Goal: Task Accomplishment & Management: Use online tool/utility

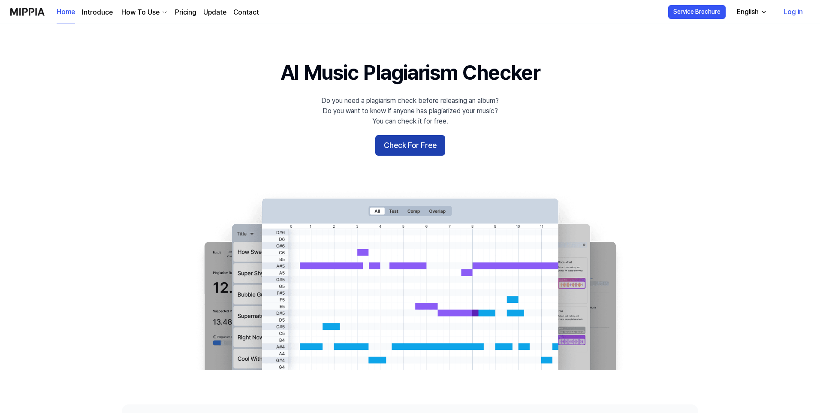
click at [423, 138] on button "Check For Free" at bounding box center [410, 145] width 70 height 21
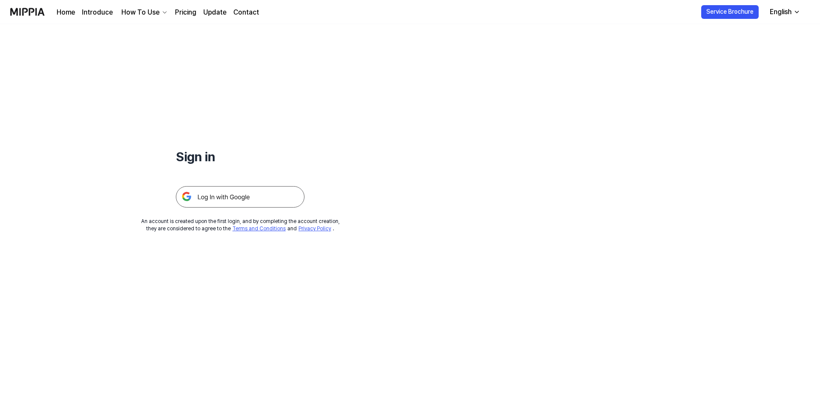
click at [268, 195] on img at bounding box center [240, 196] width 129 height 21
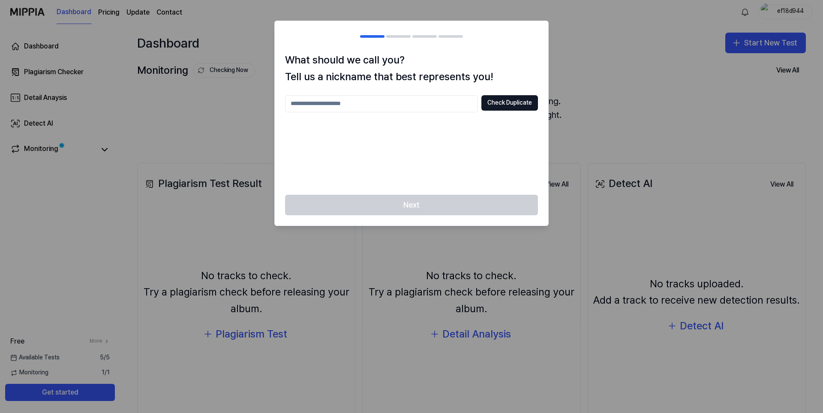
click at [399, 104] on input "text" at bounding box center [381, 103] width 193 height 17
click at [364, 103] on input "text" at bounding box center [381, 103] width 193 height 17
type input "*********"
click at [524, 105] on button "Check Duplicate" at bounding box center [509, 102] width 57 height 15
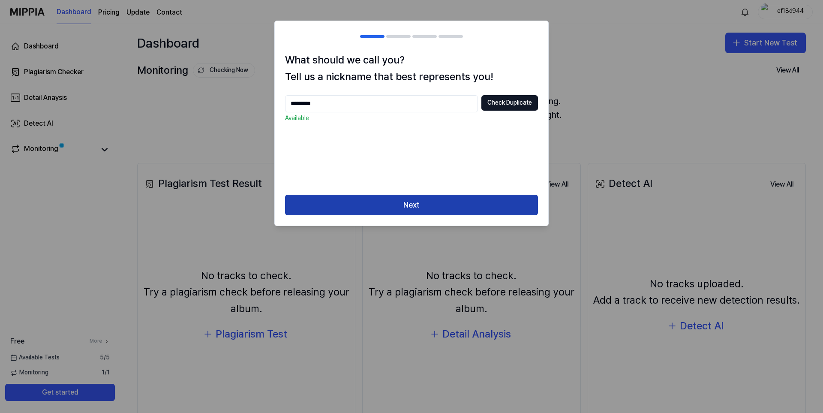
click at [420, 203] on button "Next" at bounding box center [411, 205] width 253 height 21
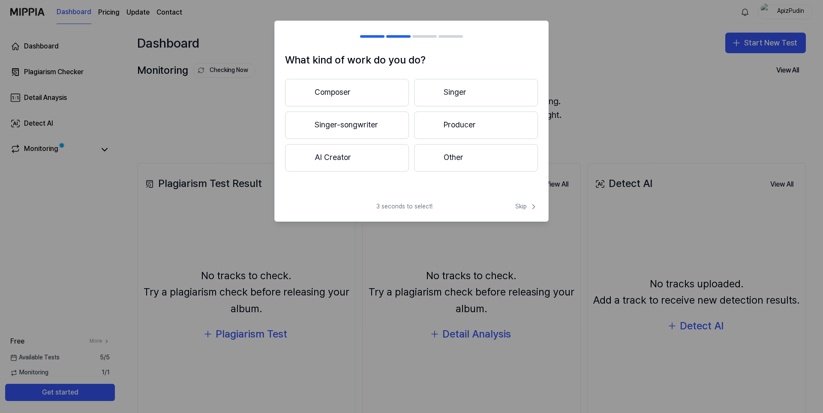
click at [381, 153] on button "AI Creator" at bounding box center [347, 157] width 124 height 27
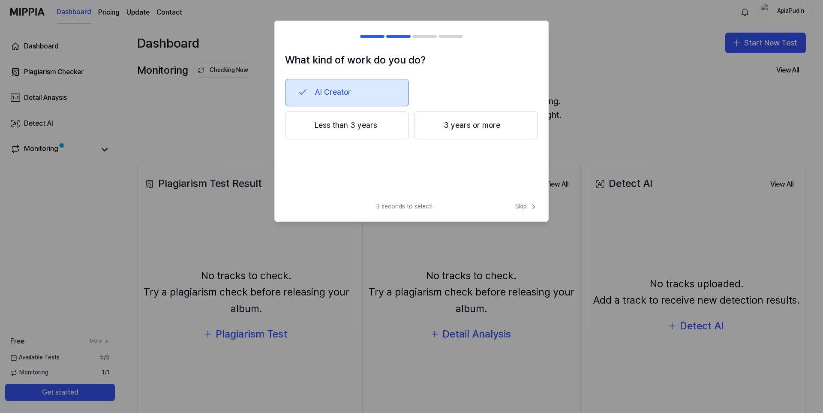
click at [526, 203] on span "Skip" at bounding box center [526, 206] width 23 height 9
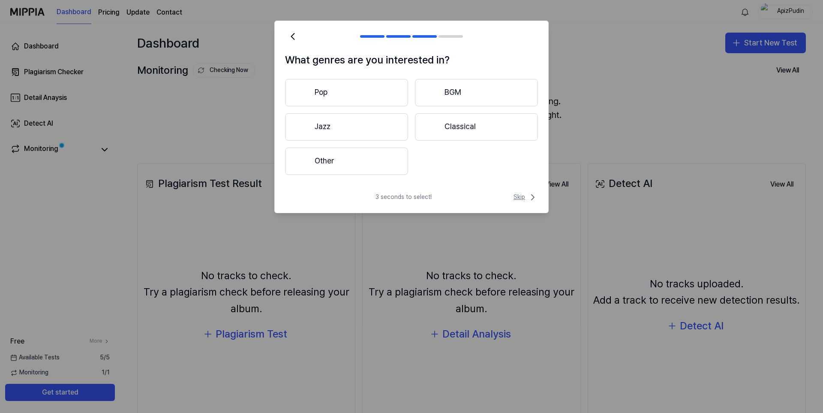
click at [523, 201] on span "Skip" at bounding box center [526, 197] width 24 height 10
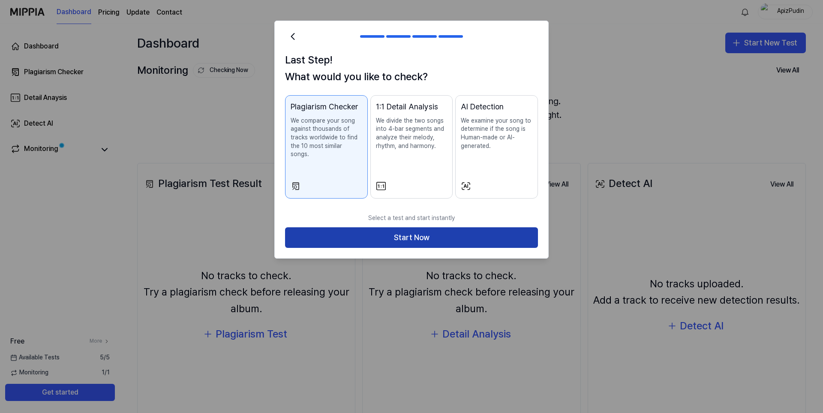
click at [434, 227] on button "Start Now" at bounding box center [411, 237] width 253 height 21
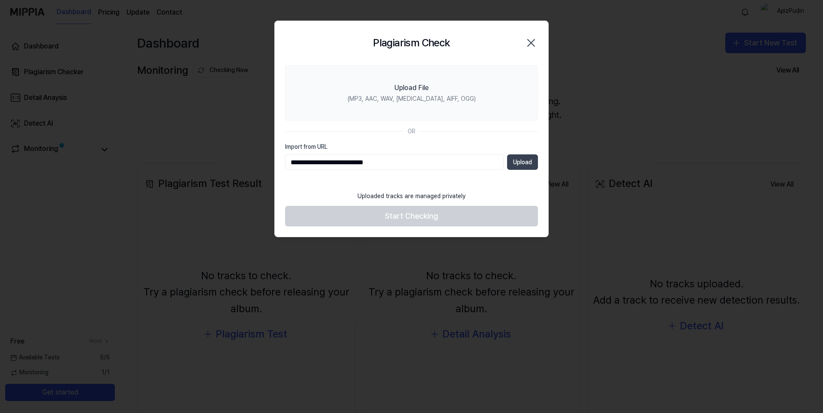
type input "**********"
click at [516, 162] on button "Upload" at bounding box center [522, 161] width 31 height 15
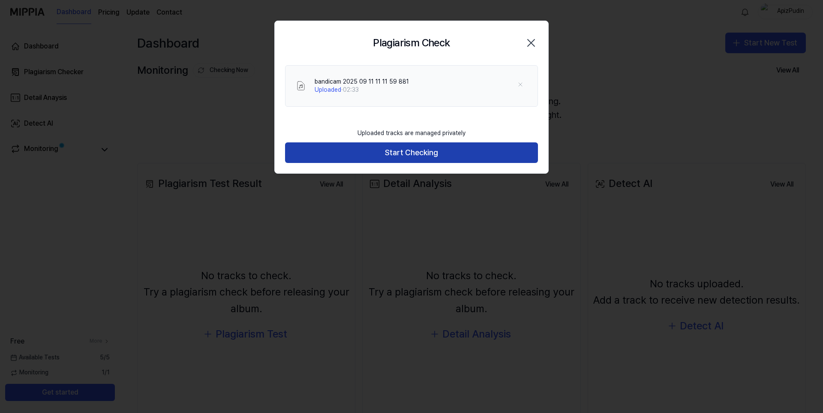
click at [438, 152] on button "Start Checking" at bounding box center [411, 152] width 253 height 21
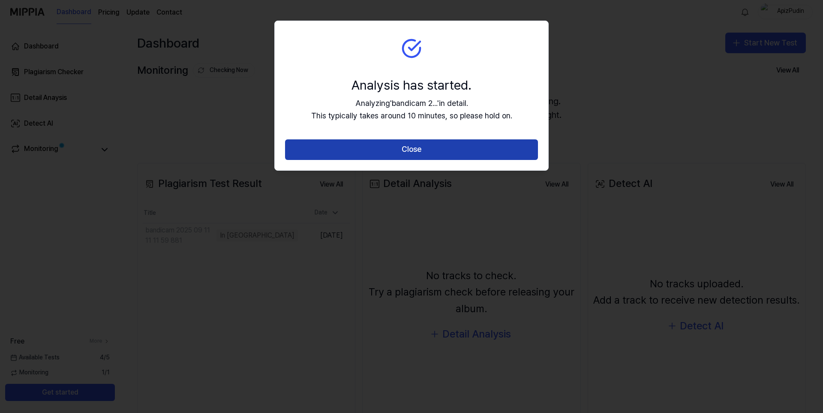
click at [440, 144] on button "Close" at bounding box center [411, 149] width 253 height 21
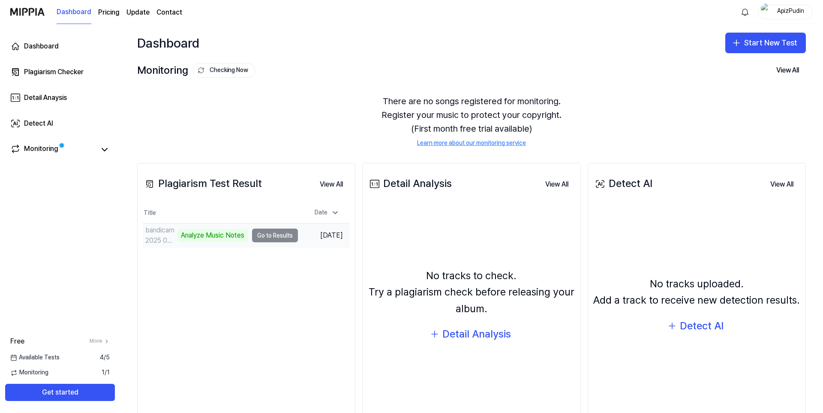
click at [271, 233] on td "bandicam 2025 09 11 11 11 59 881 Analyze Music Notes Go to Results" at bounding box center [220, 235] width 155 height 24
click at [264, 239] on button "Go to Results" at bounding box center [275, 235] width 46 height 14
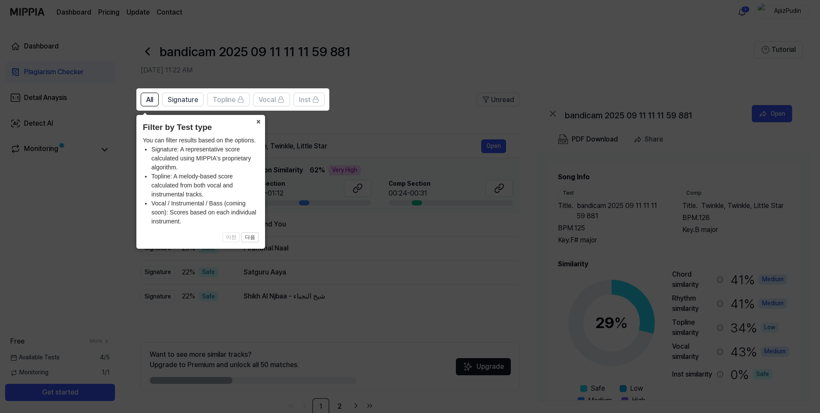
click at [258, 124] on button "×" at bounding box center [258, 121] width 14 height 12
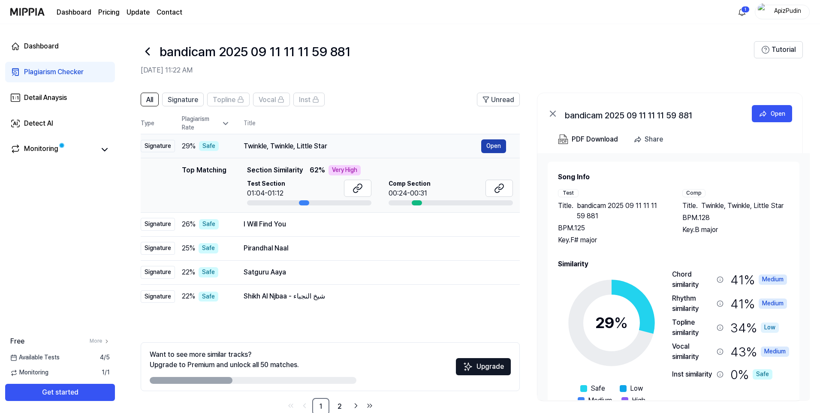
click at [487, 149] on button "Open" at bounding box center [493, 146] width 25 height 14
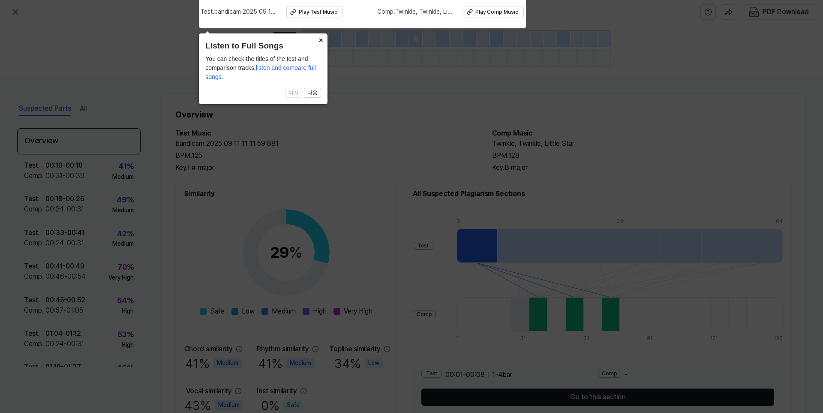
click at [322, 40] on button "×" at bounding box center [321, 39] width 14 height 12
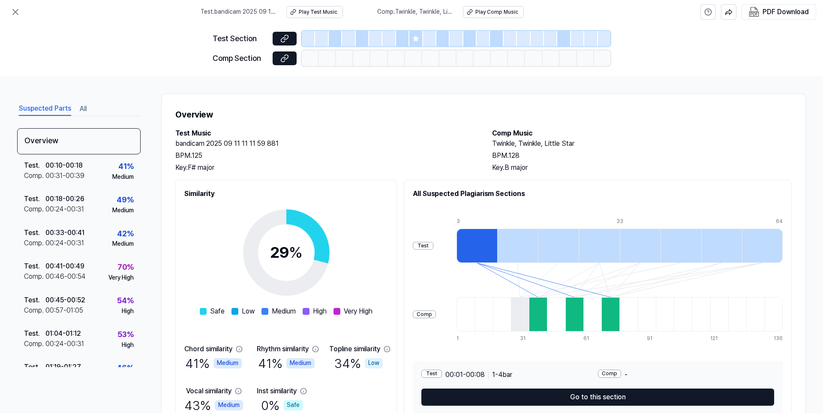
scroll to position [42, 0]
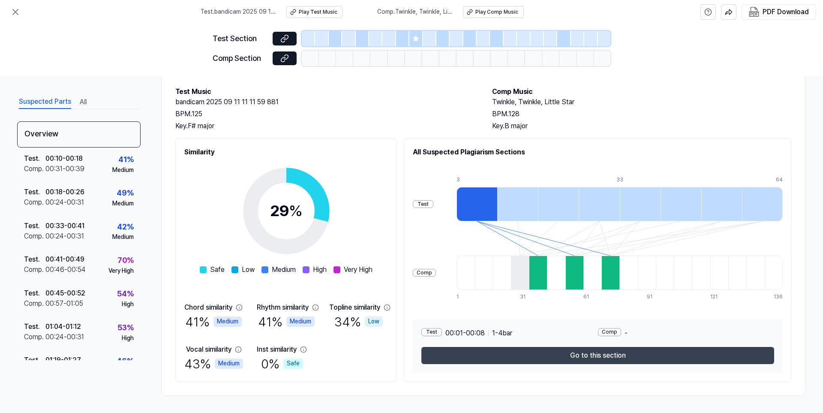
click at [545, 357] on button "Go to this section" at bounding box center [597, 355] width 353 height 17
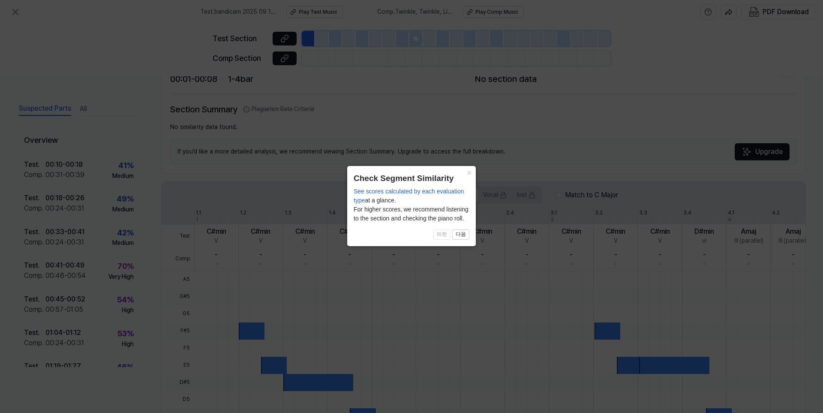
scroll to position [157, 0]
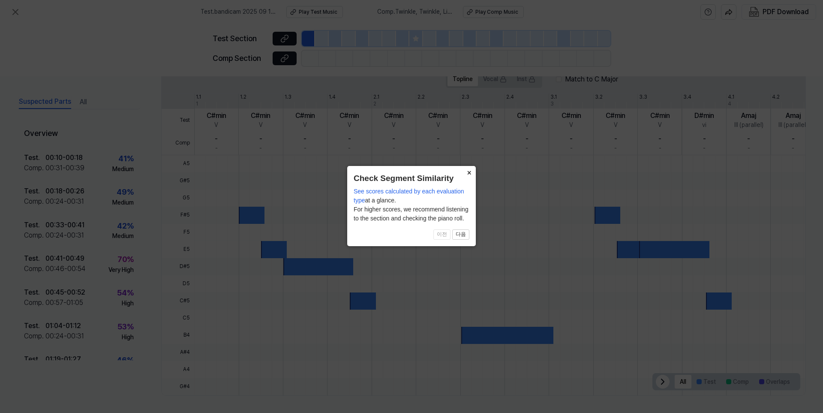
click at [469, 173] on button "×" at bounding box center [469, 172] width 14 height 12
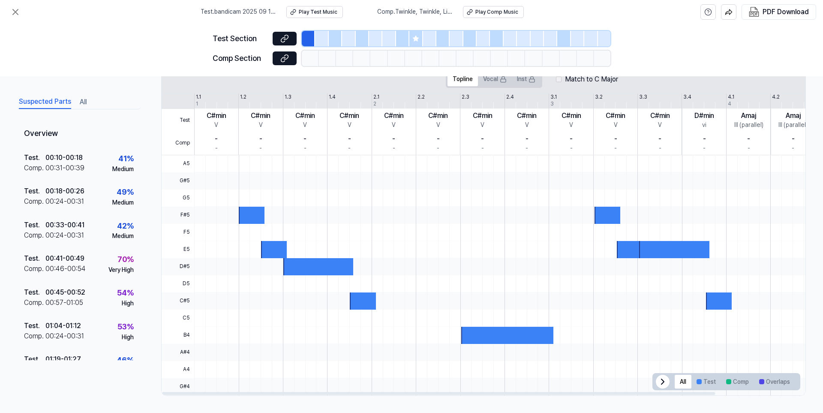
click at [661, 380] on icon at bounding box center [662, 381] width 3 height 5
click at [790, 382] on icon at bounding box center [790, 381] width 10 height 10
click at [307, 9] on div "Play Test Music" at bounding box center [318, 12] width 39 height 7
click at [490, 12] on div "Play Comp Music" at bounding box center [496, 12] width 43 height 7
click at [99, 161] on div "Test . 00:10 - 00:18 Comp . 00:31 - 00:39 41 % Medium" at bounding box center [78, 162] width 123 height 33
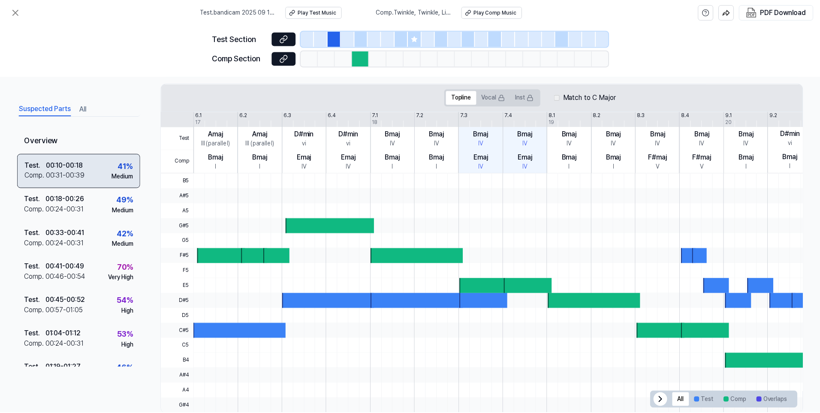
scroll to position [175, 0]
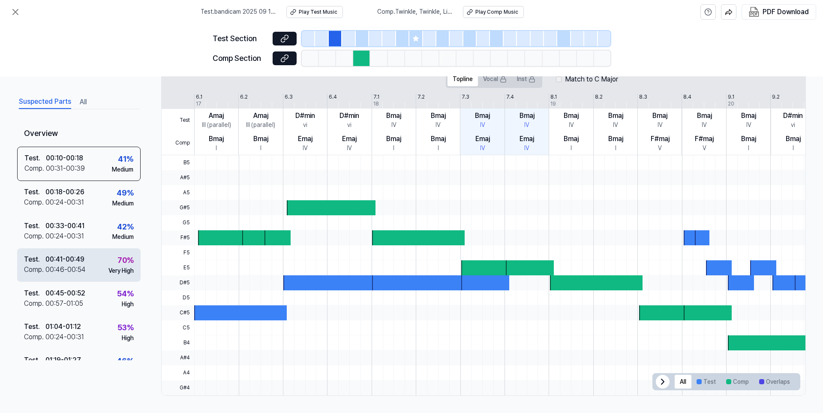
click at [81, 264] on div "00:46 - 00:54" at bounding box center [65, 269] width 40 height 10
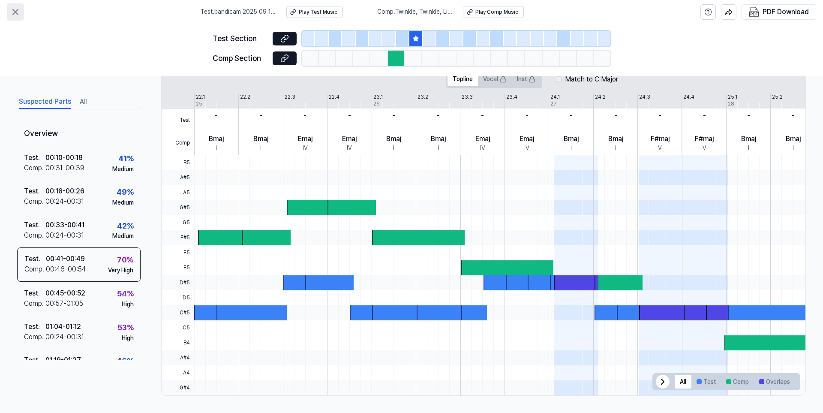
click at [19, 15] on icon at bounding box center [15, 12] width 10 height 10
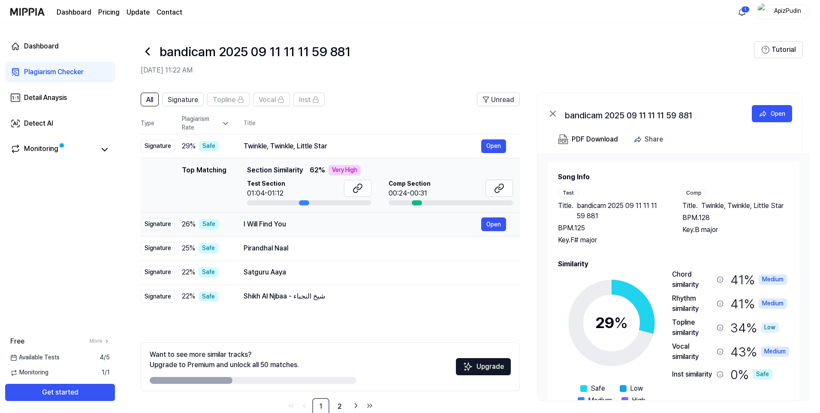
scroll to position [19, 0]
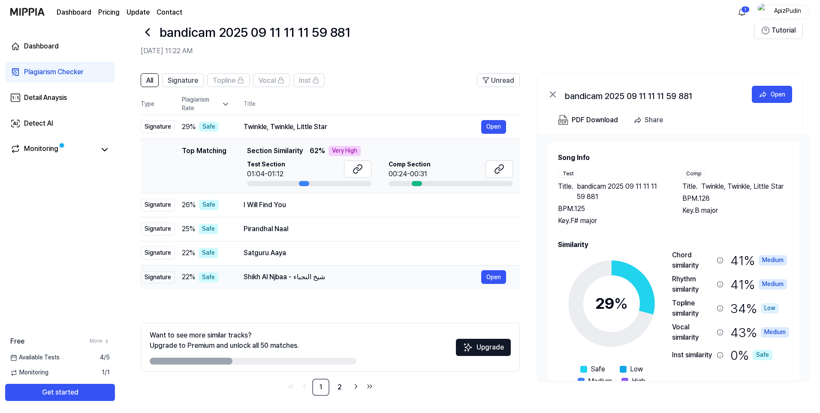
drag, startPoint x: 215, startPoint y: 360, endPoint x: 380, endPoint y: 267, distance: 189.2
click at [380, 267] on div "All Signature Topline Vocal Inst Unread All Signature Topline Vocal Inst Type P…" at bounding box center [330, 234] width 379 height 322
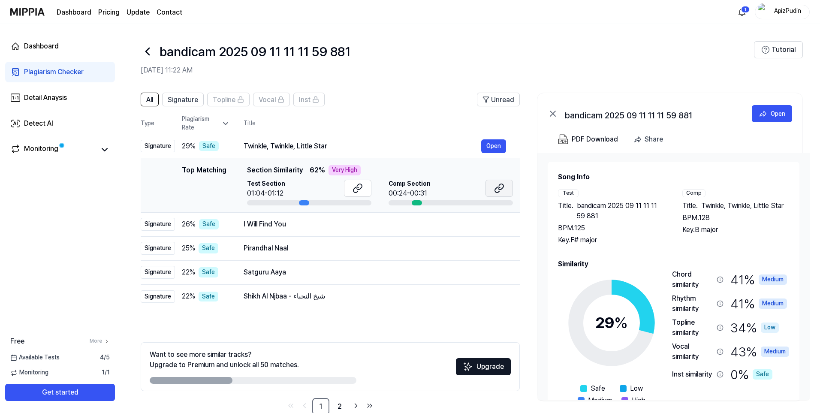
click at [496, 188] on icon at bounding box center [497, 190] width 5 height 6
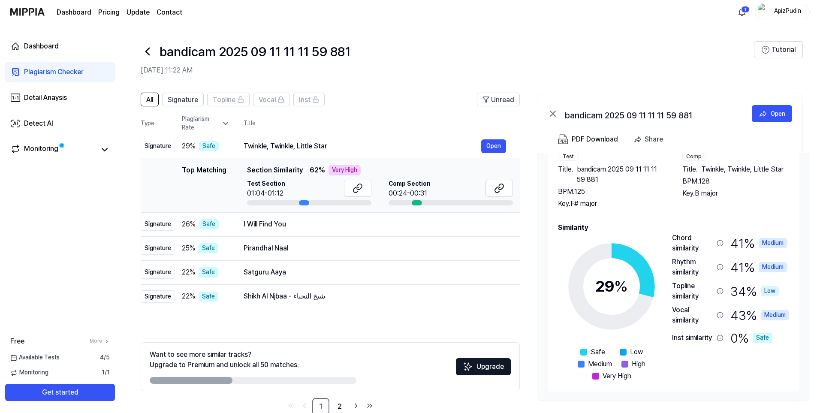
scroll to position [19, 0]
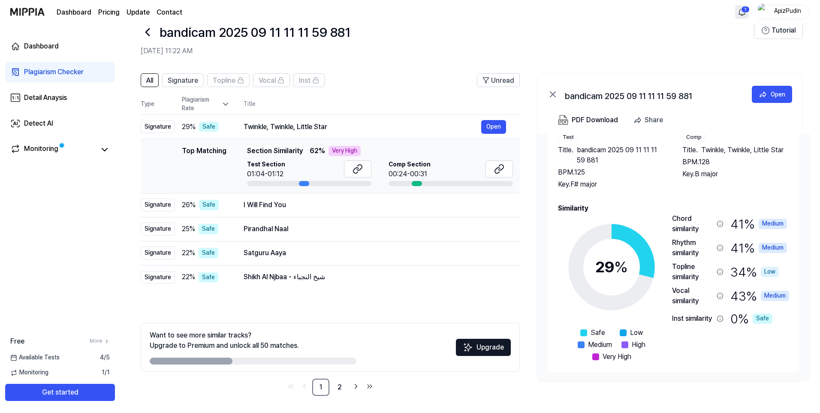
click at [744, 12] on html "Dashboard Pricing Update Contact 1 ApizPudin Dashboard Plagiarism Checker Detai…" at bounding box center [410, 187] width 820 height 413
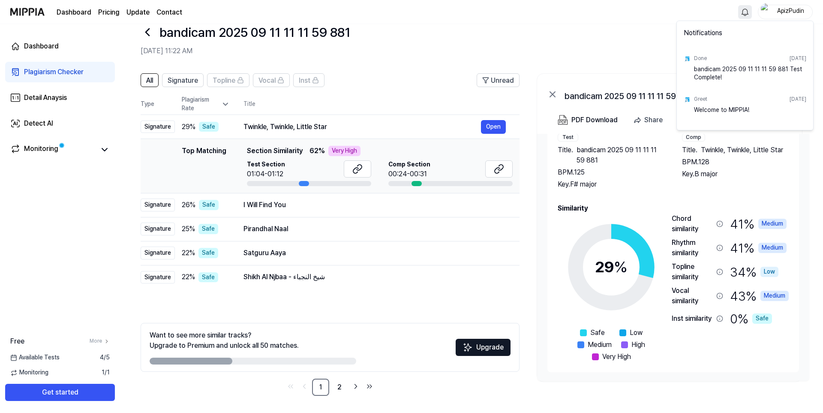
click at [745, 12] on html "Dashboard Pricing Update Contact ApizPudin Dashboard Plagiarism Checker Detail …" at bounding box center [411, 187] width 823 height 413
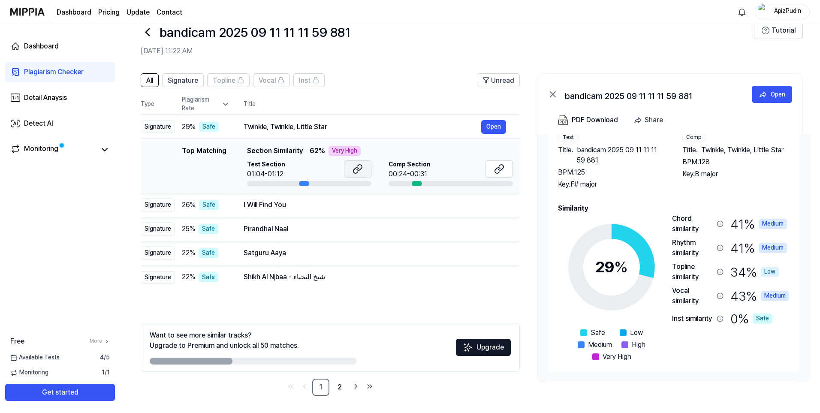
click at [351, 171] on button at bounding box center [357, 168] width 27 height 17
click at [48, 101] on div "Detail Anaysis" at bounding box center [45, 98] width 43 height 10
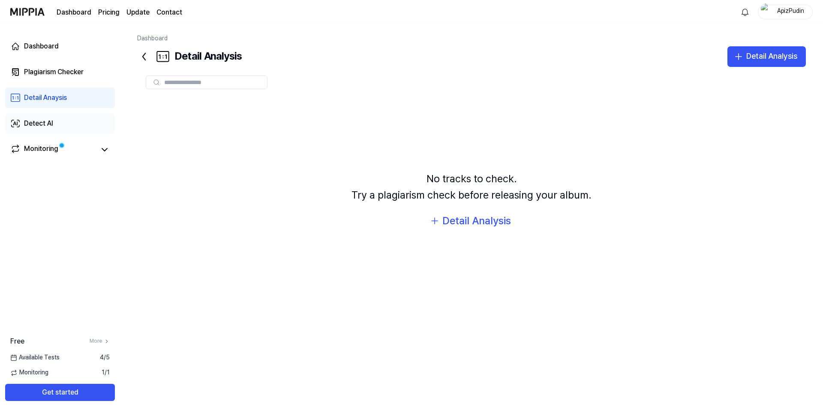
click at [37, 119] on div "Detect AI" at bounding box center [38, 123] width 29 height 10
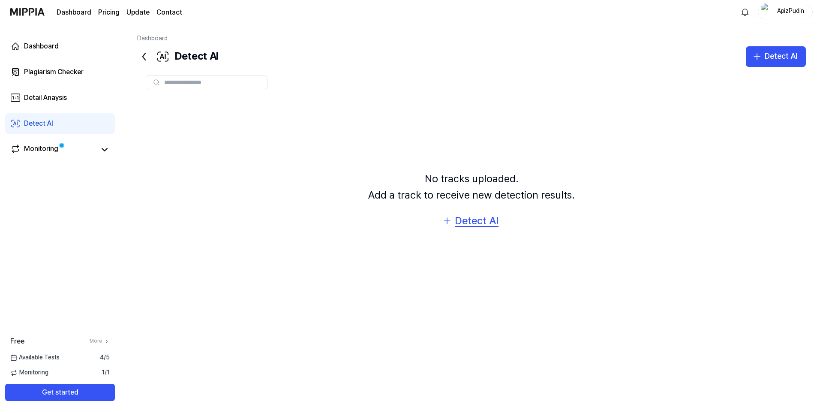
click at [459, 219] on div "Detect AI" at bounding box center [477, 221] width 44 height 16
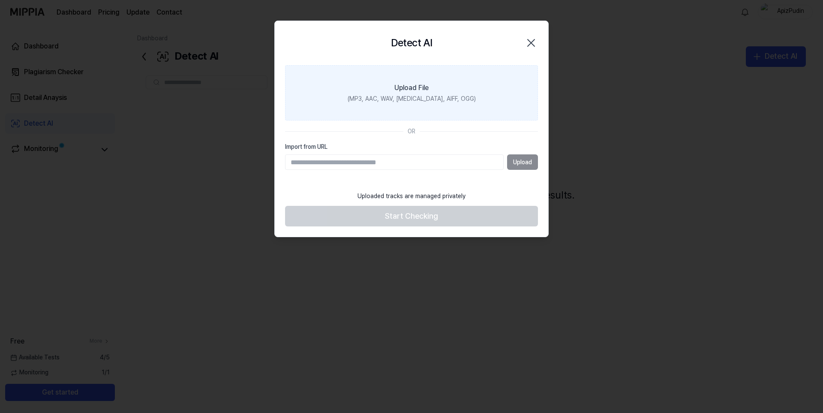
drag, startPoint x: 398, startPoint y: 152, endPoint x: 332, endPoint y: 109, distance: 78.7
click at [397, 151] on div "Import from URL Upload" at bounding box center [411, 156] width 253 height 27
type input "**********"
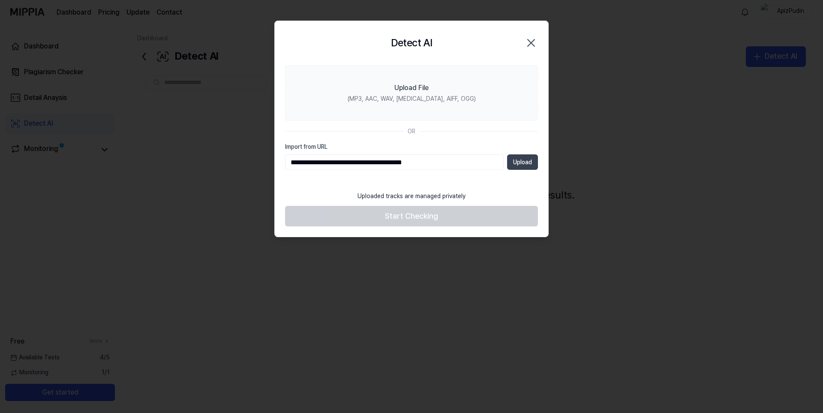
click at [521, 159] on button "Upload" at bounding box center [522, 161] width 31 height 15
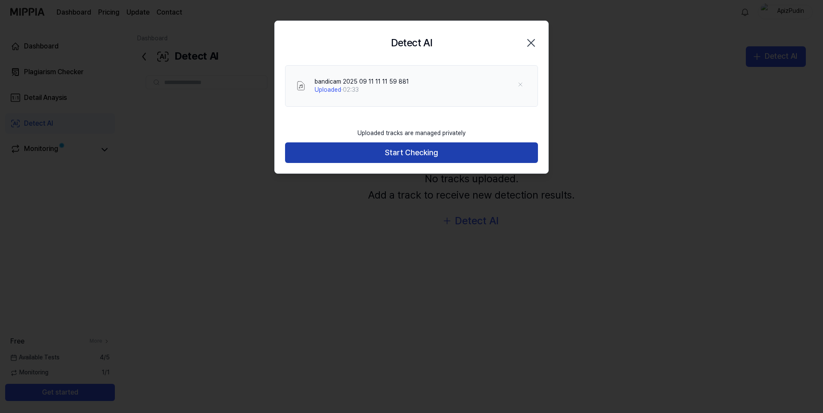
click at [429, 157] on button "Start Checking" at bounding box center [411, 152] width 253 height 21
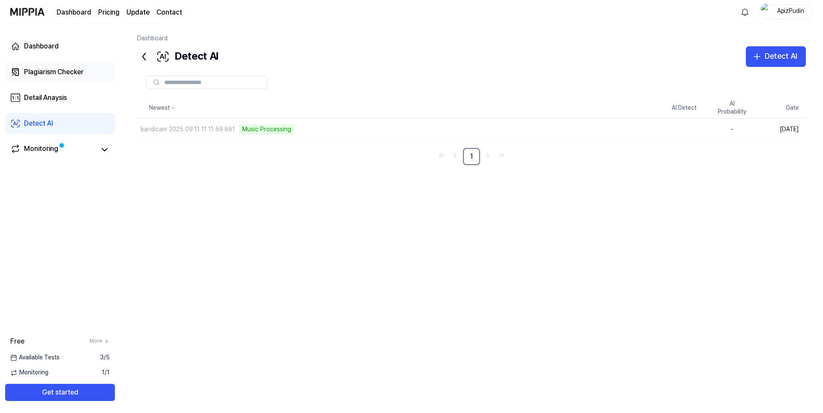
click at [57, 71] on div "Plagiarism Checker" at bounding box center [54, 72] width 60 height 10
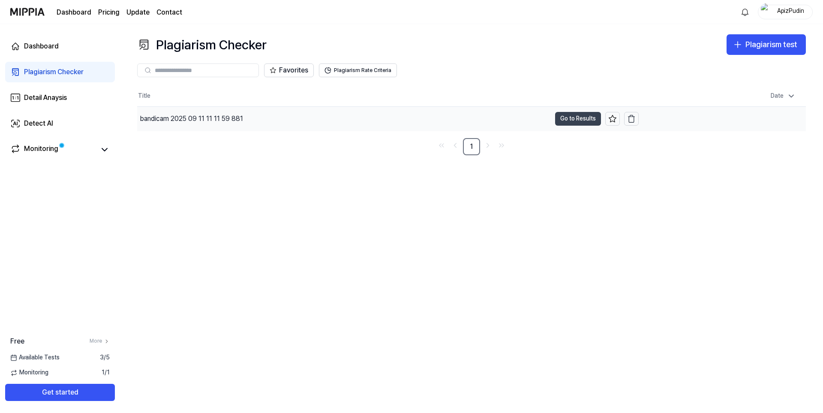
click at [567, 119] on button "Go to Results" at bounding box center [578, 119] width 46 height 14
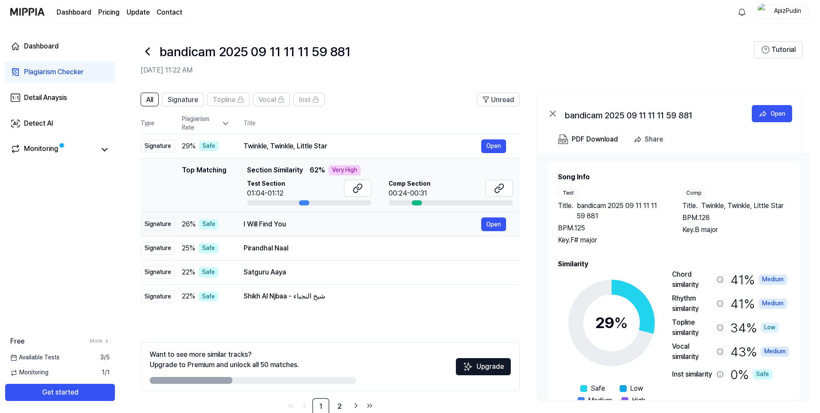
click at [316, 222] on div "I Will Find You" at bounding box center [361, 224] width 237 height 10
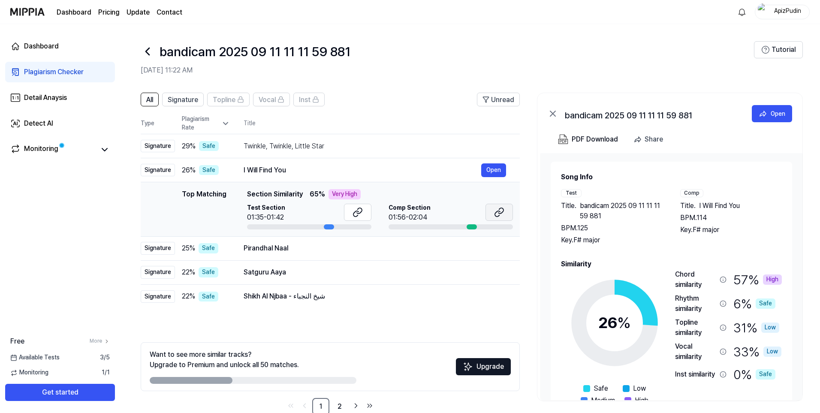
click at [496, 210] on icon at bounding box center [499, 212] width 10 height 10
click at [495, 248] on button "Open" at bounding box center [493, 248] width 25 height 14
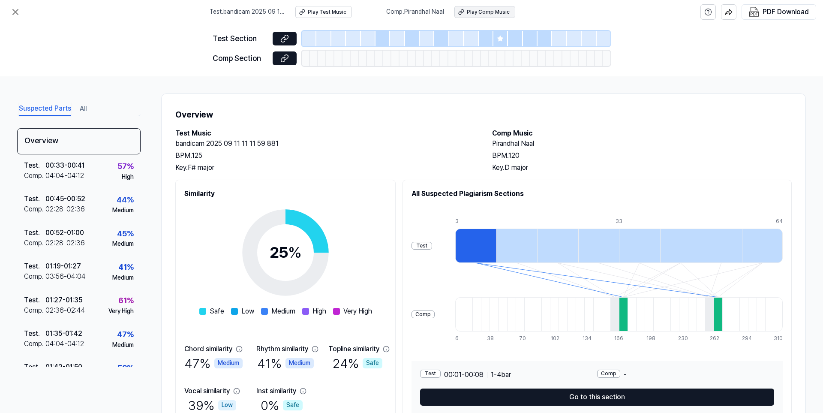
click at [490, 12] on div "Play Comp Music" at bounding box center [488, 12] width 43 height 7
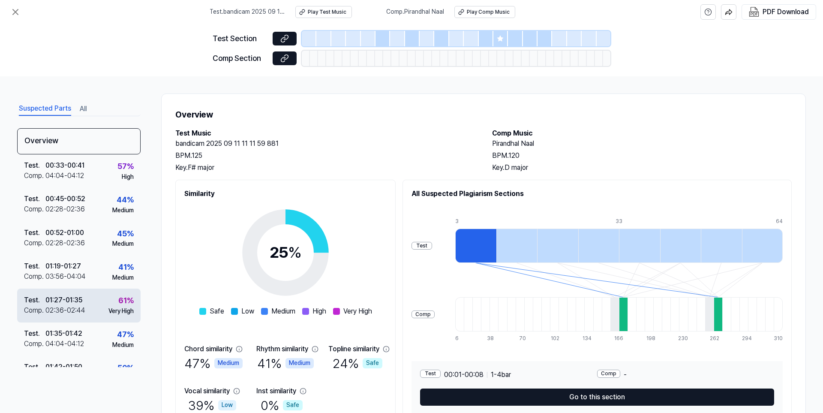
scroll to position [56, 0]
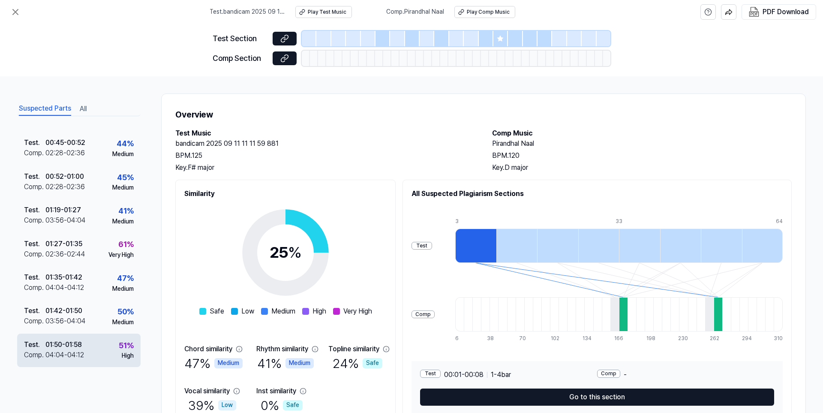
click at [85, 343] on div "Test . 01:50 - 01:58 Comp . 04:04 - 04:12 51 % High" at bounding box center [78, 350] width 123 height 33
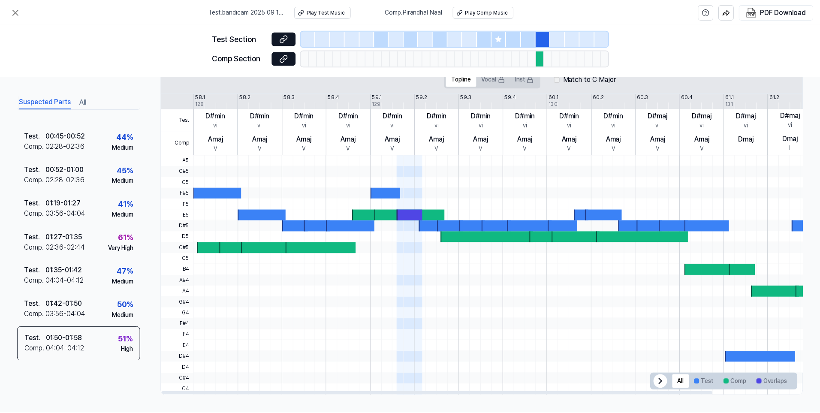
scroll to position [0, 0]
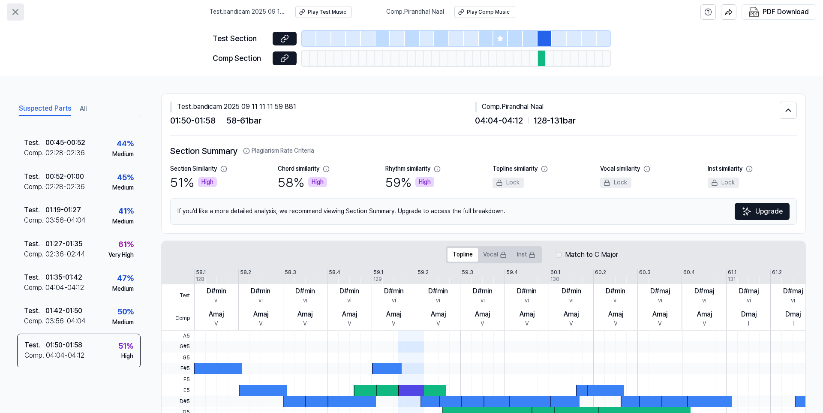
click at [19, 12] on icon at bounding box center [15, 12] width 10 height 10
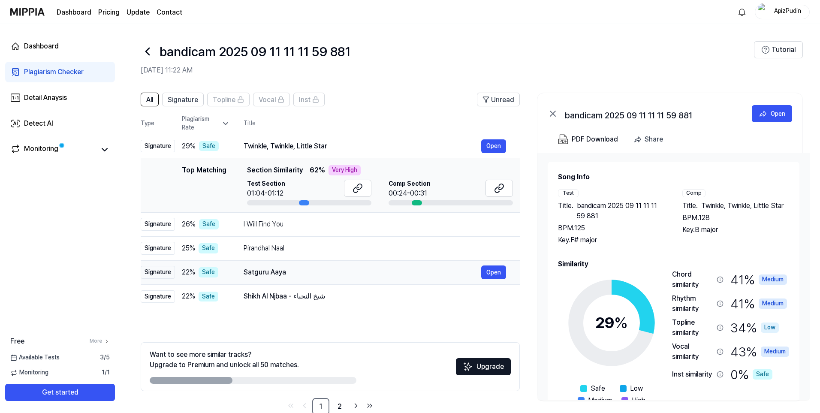
scroll to position [19, 0]
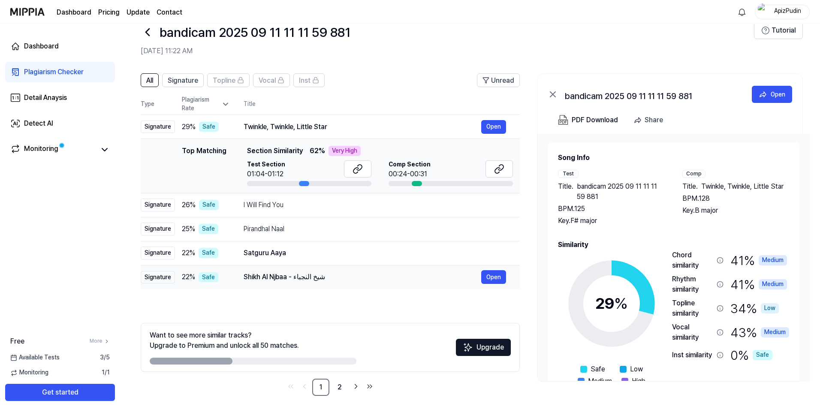
click at [401, 276] on div "Shikh Al Njbaa - شيخ النجباء" at bounding box center [361, 277] width 237 height 10
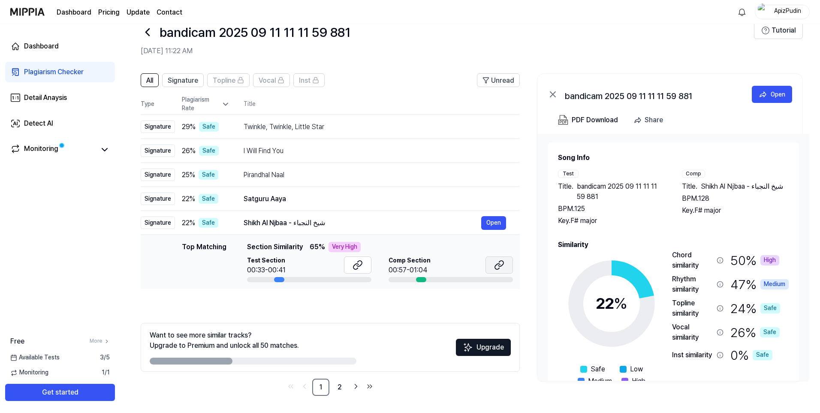
click at [496, 264] on icon at bounding box center [497, 267] width 5 height 6
click at [491, 265] on button at bounding box center [498, 264] width 27 height 17
click at [295, 201] on div "Satguru Aaya" at bounding box center [361, 199] width 237 height 10
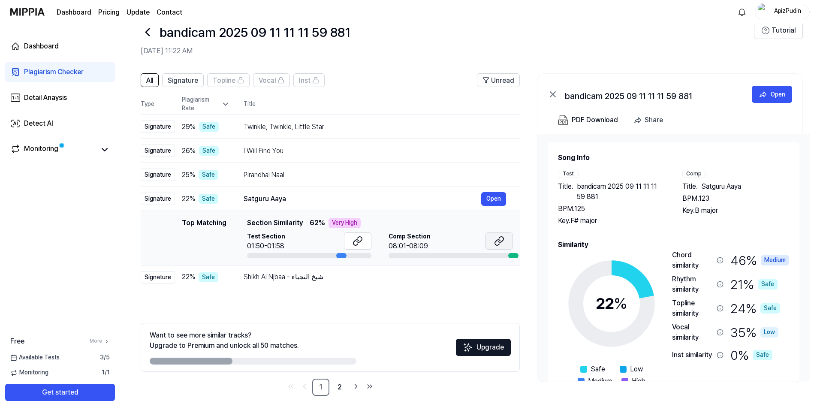
click at [496, 241] on icon at bounding box center [497, 243] width 5 height 6
click at [318, 152] on div "I Will Find You" at bounding box center [361, 151] width 237 height 10
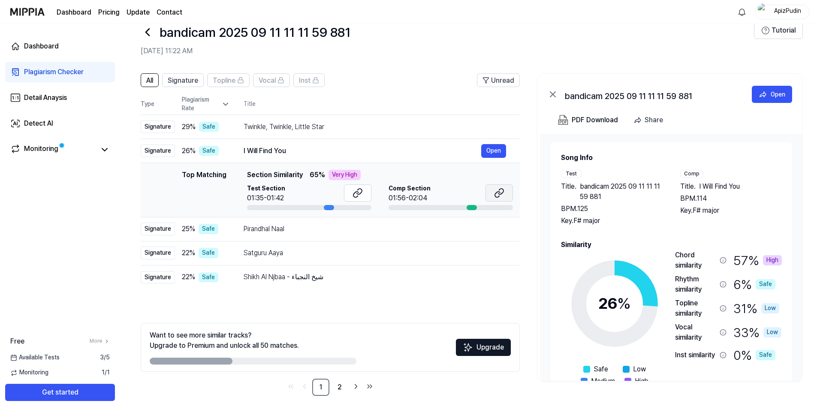
click at [491, 190] on button at bounding box center [498, 192] width 27 height 17
click at [48, 124] on div "Detect AI" at bounding box center [38, 123] width 29 height 10
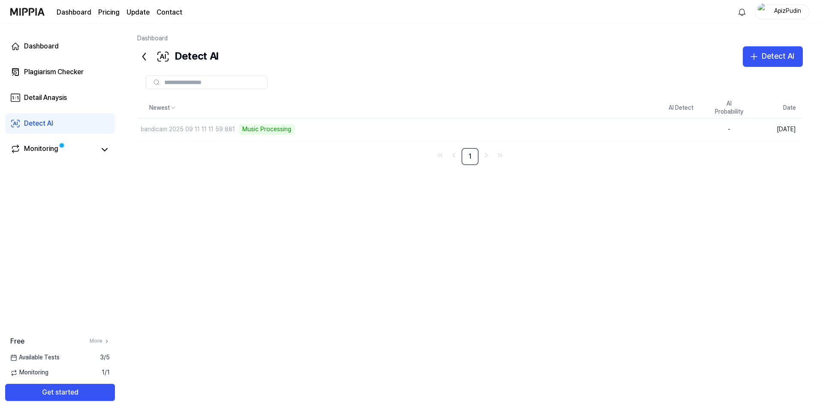
scroll to position [0, 0]
click at [525, 127] on div "bandicam 2025 09 11 11 11 59 881" at bounding box center [379, 130] width 484 height 24
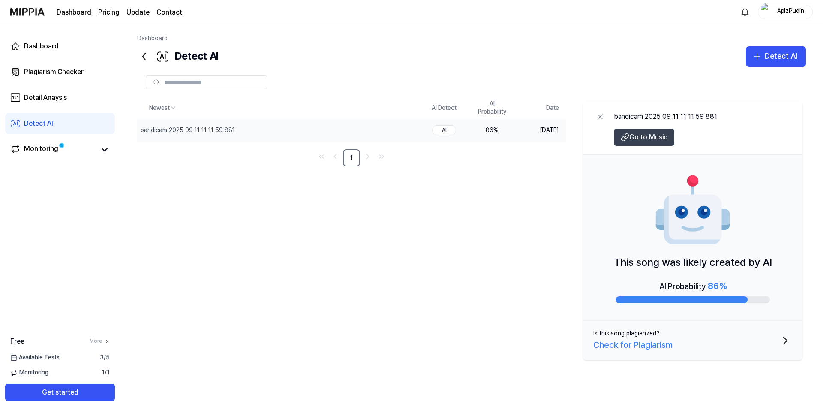
click at [650, 138] on span "Go to Music" at bounding box center [648, 137] width 38 height 10
click at [775, 335] on button "Is this song plagiarized? Check for Plagiarism" at bounding box center [692, 340] width 219 height 39
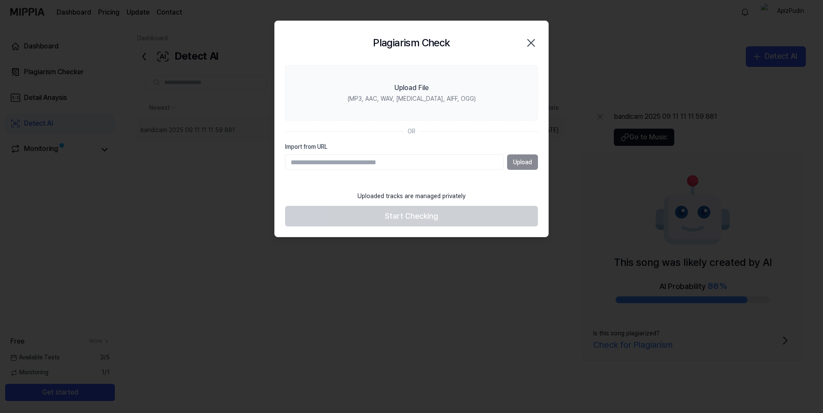
click at [532, 42] on icon "button" at bounding box center [531, 43] width 14 height 14
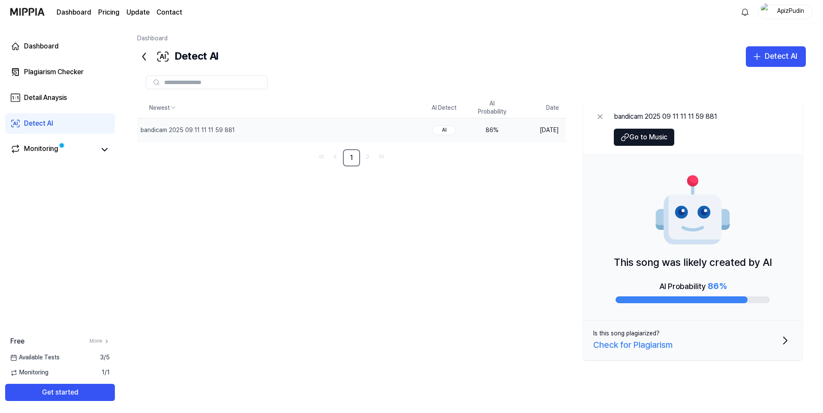
click at [446, 128] on div "AI" at bounding box center [444, 130] width 24 height 10
click at [767, 60] on div "Detect AI" at bounding box center [781, 56] width 33 height 12
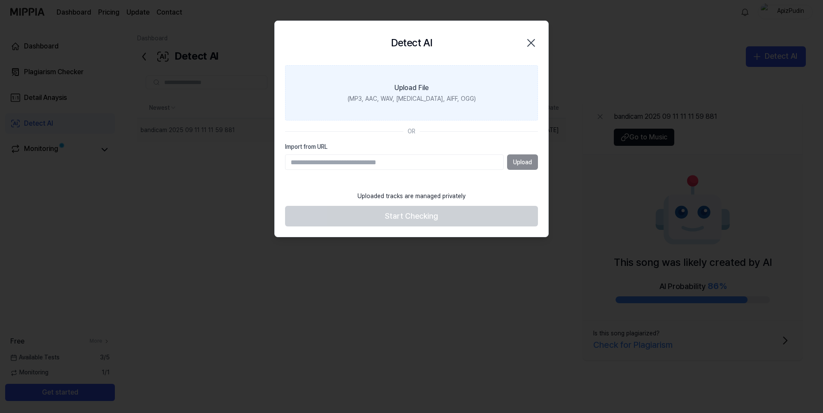
click at [462, 105] on label "Upload File (MP3, AAC, WAV, [MEDICAL_DATA], AIFF, OGG)" at bounding box center [411, 93] width 253 height 56
click at [0, 0] on input "Upload File (MP3, AAC, WAV, [MEDICAL_DATA], AIFF, OGG)" at bounding box center [0, 0] width 0 height 0
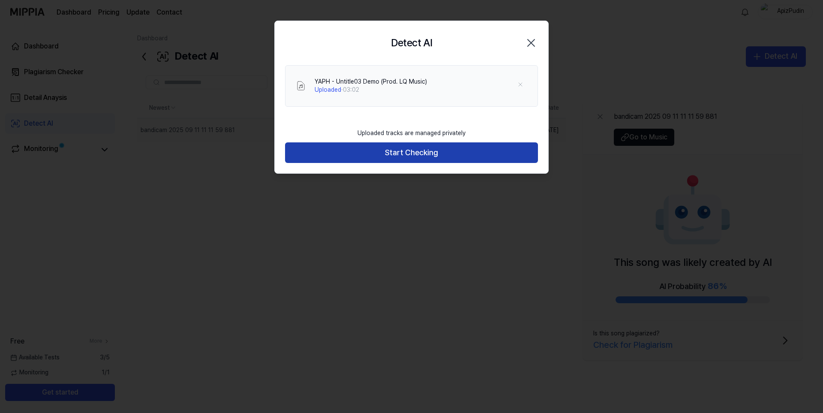
click at [418, 156] on button "Start Checking" at bounding box center [411, 152] width 253 height 21
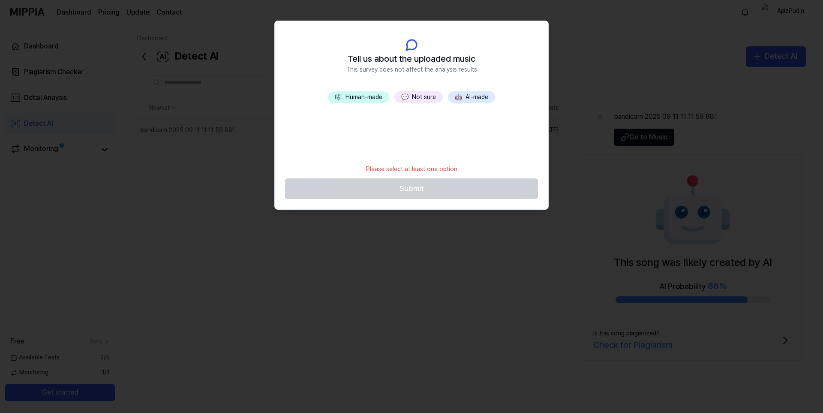
click at [415, 243] on div at bounding box center [411, 206] width 823 height 413
click at [426, 152] on div "🎼 Human-made 💬 Not sure 🤖 AI-made" at bounding box center [411, 125] width 273 height 69
click at [424, 98] on button "💬 Not sure" at bounding box center [418, 97] width 48 height 12
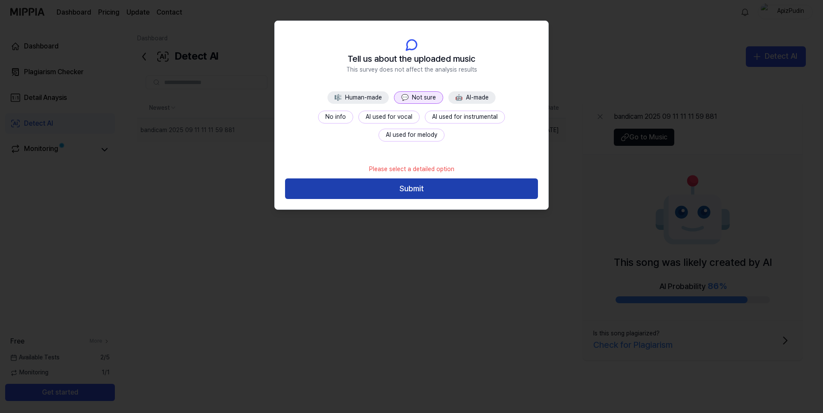
click at [427, 186] on button "Submit" at bounding box center [411, 188] width 253 height 21
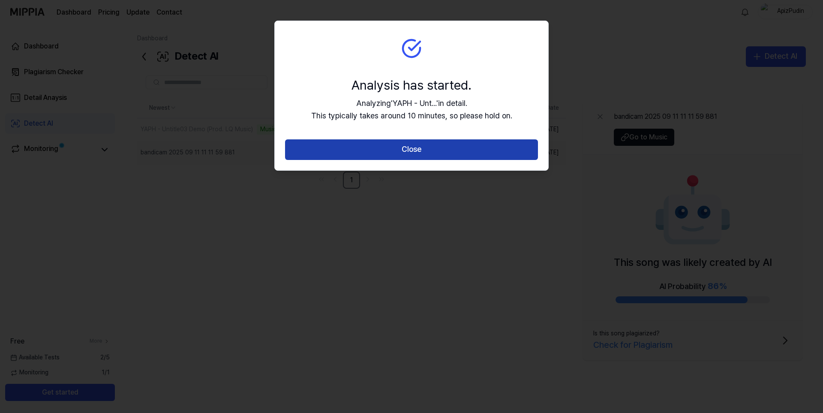
click at [409, 155] on button "Close" at bounding box center [411, 149] width 253 height 21
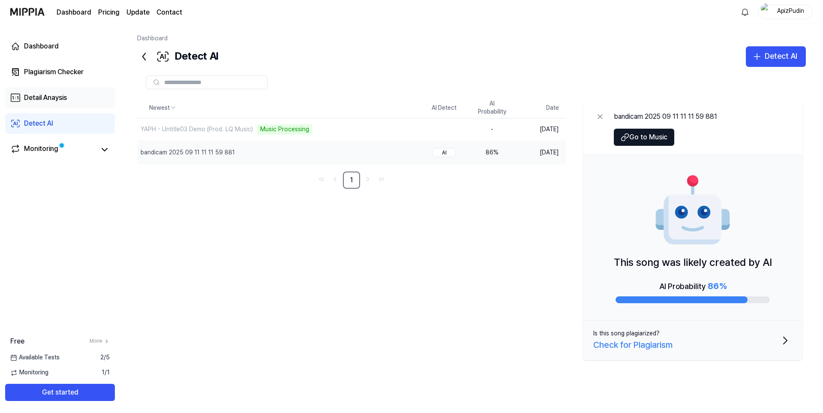
click at [45, 90] on link "Detail Anaysis" at bounding box center [60, 97] width 110 height 21
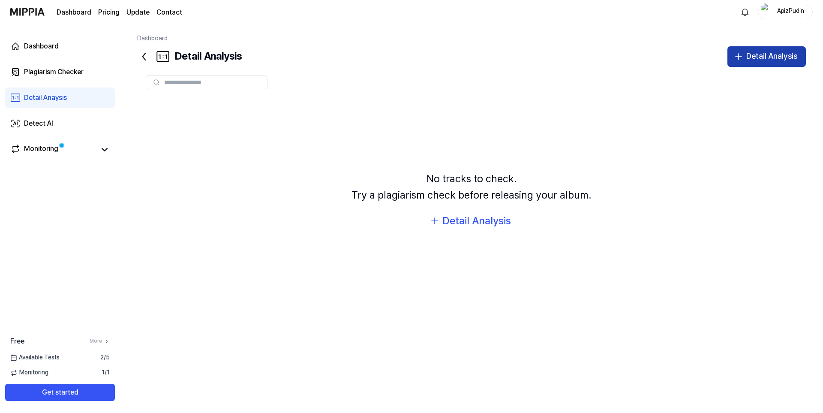
click at [763, 58] on div "Detail Analysis" at bounding box center [771, 56] width 51 height 12
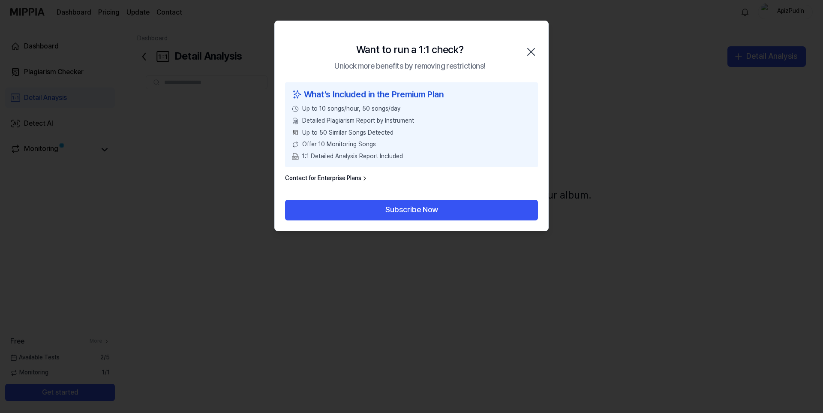
click at [529, 51] on icon "button" at bounding box center [531, 52] width 14 height 14
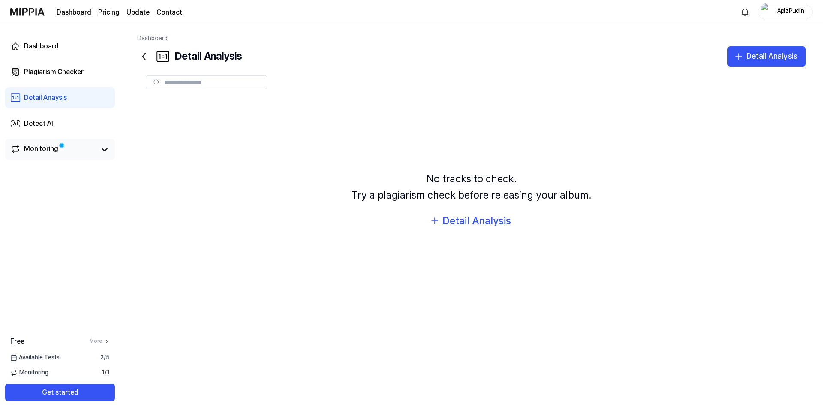
click at [71, 149] on link "Monitoring" at bounding box center [53, 150] width 86 height 12
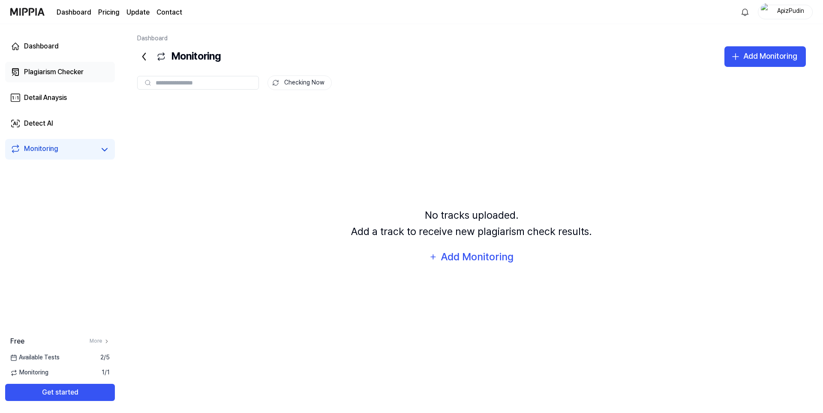
click at [60, 73] on div "Plagiarism Checker" at bounding box center [54, 72] width 60 height 10
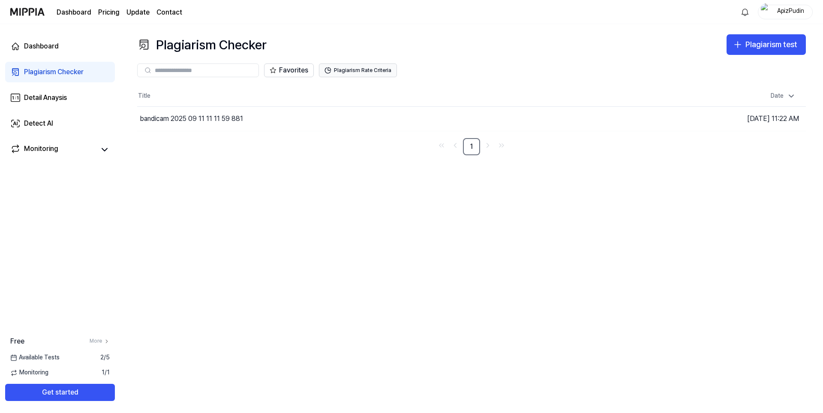
click at [371, 73] on button "Plagiarism Rate Criteria" at bounding box center [358, 70] width 78 height 14
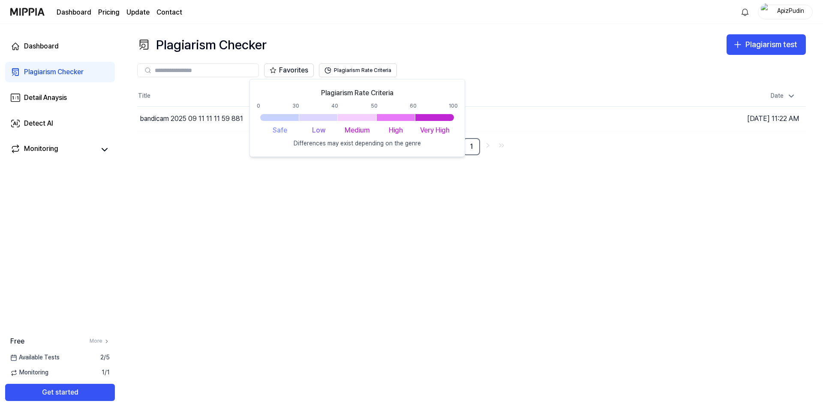
click at [530, 198] on div "Plagiarism Checker Plagiarism test Plagiarism Checker Detail Analysis Detect AI…" at bounding box center [471, 218] width 703 height 389
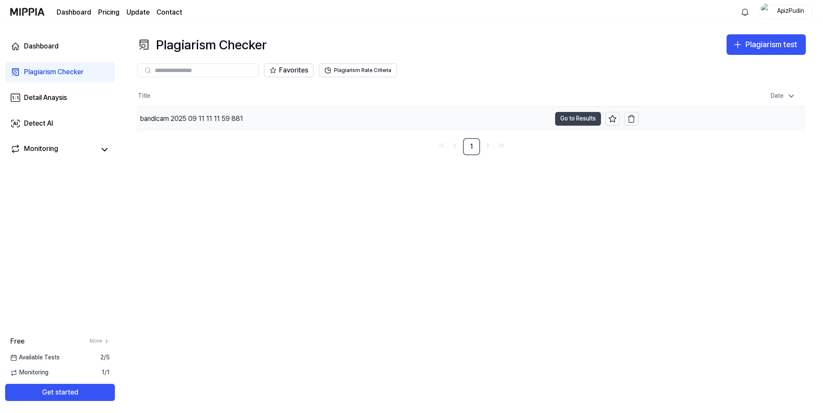
click at [565, 121] on button "Go to Results" at bounding box center [578, 119] width 46 height 14
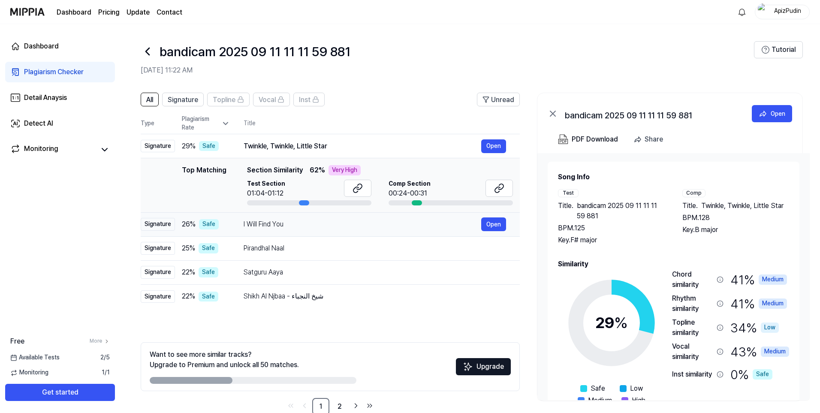
click at [355, 222] on div "I Will Find You" at bounding box center [361, 224] width 237 height 10
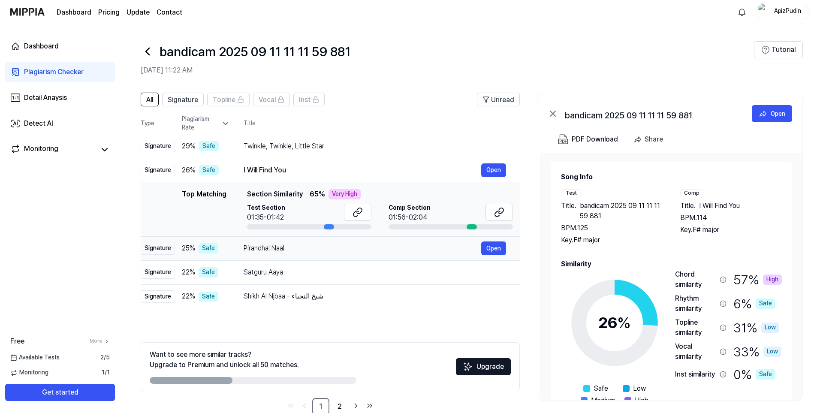
click at [335, 249] on div "Pirandhal Naal" at bounding box center [361, 248] width 237 height 10
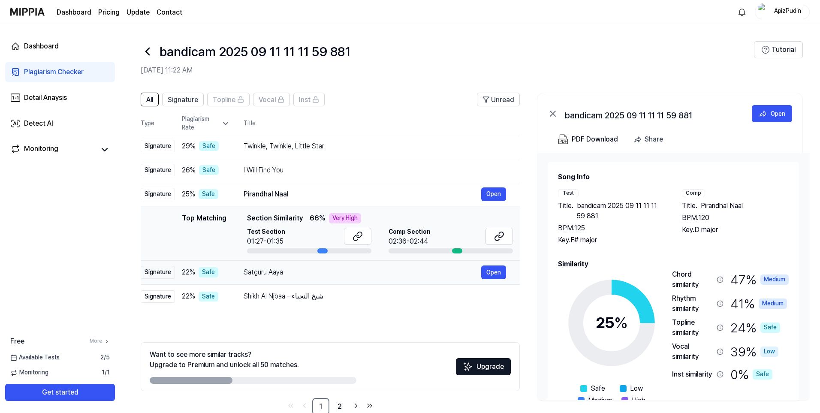
click at [326, 270] on div "Satguru Aaya" at bounding box center [361, 272] width 237 height 10
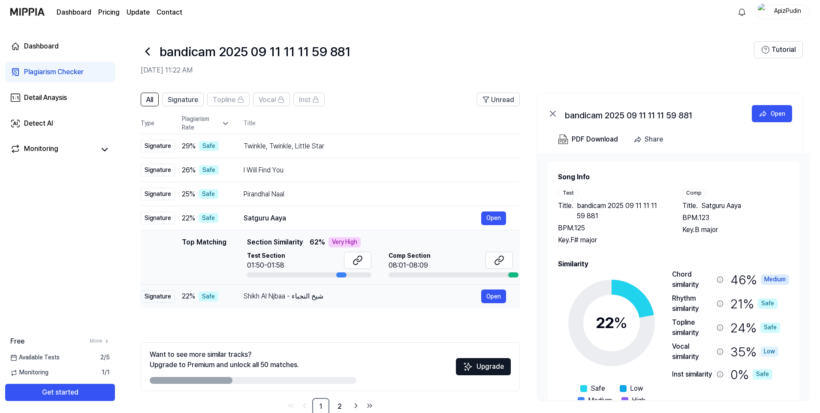
click at [313, 298] on div "Shikh Al Njbaa - شيخ النجباء" at bounding box center [361, 296] width 237 height 10
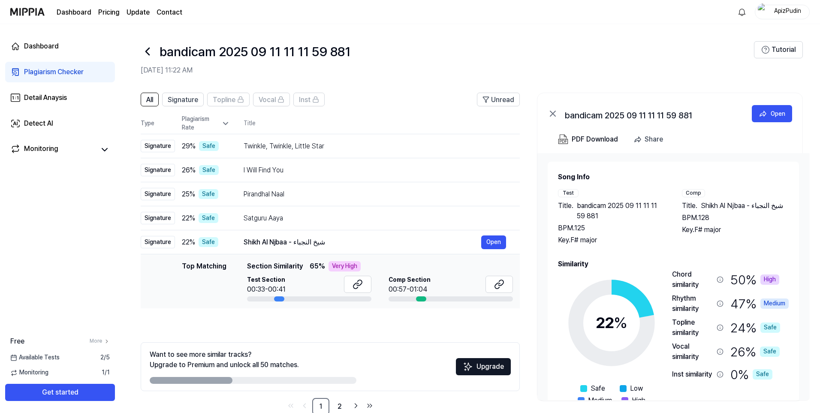
scroll to position [19, 0]
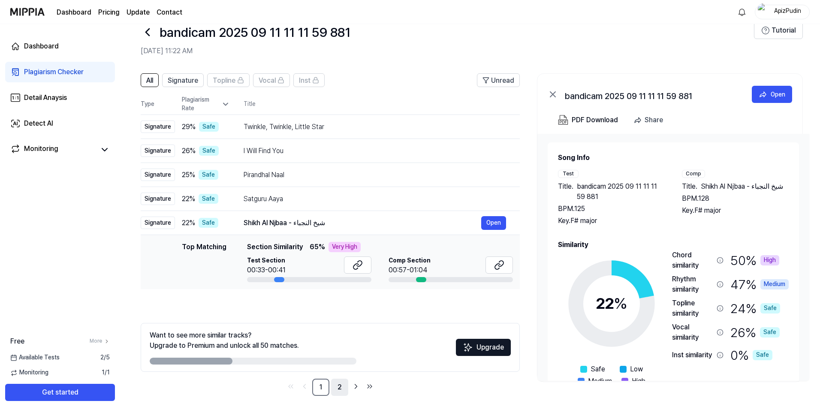
click at [338, 390] on link "2" at bounding box center [339, 387] width 17 height 17
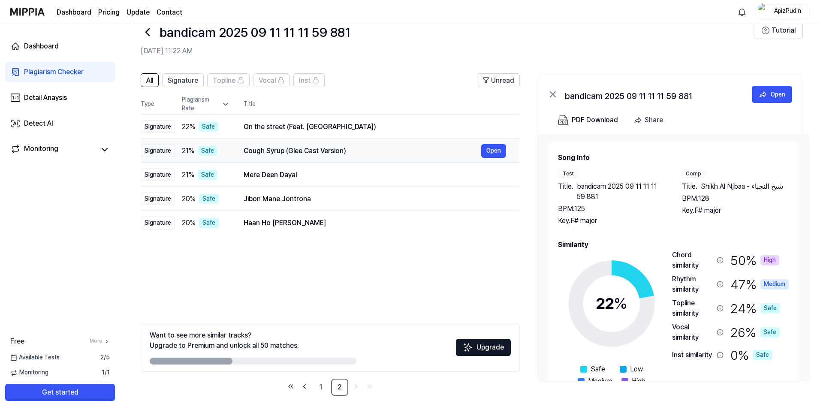
scroll to position [0, 0]
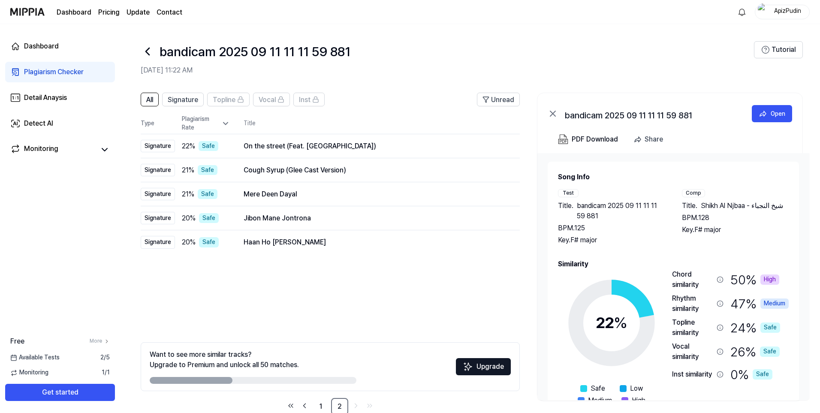
click at [148, 52] on icon at bounding box center [148, 52] width 14 height 14
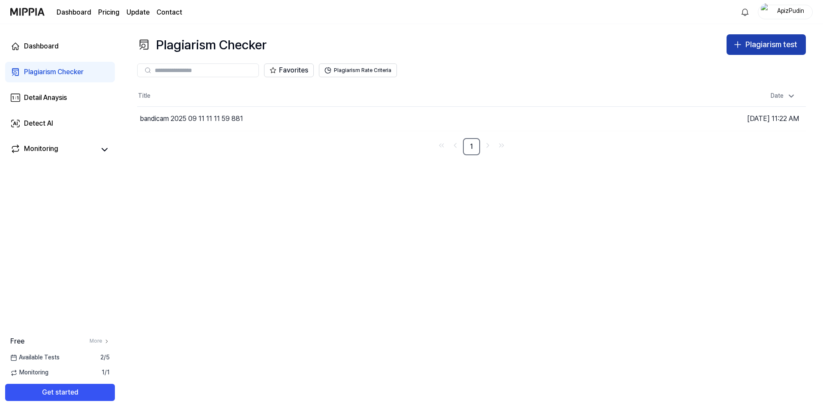
click at [768, 48] on div "Plagiarism test" at bounding box center [771, 45] width 52 height 12
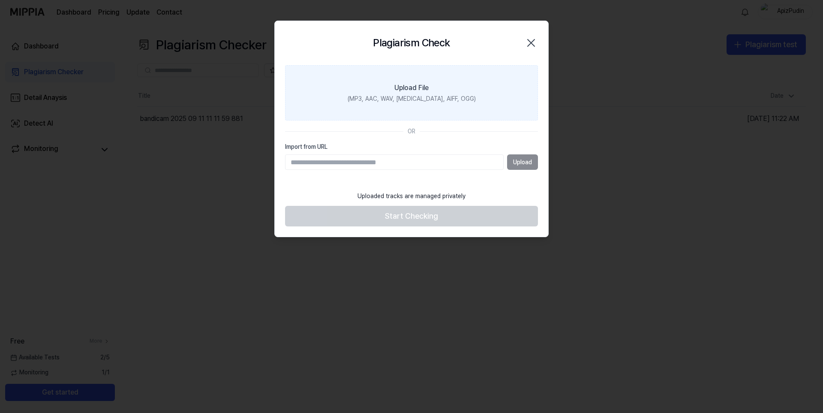
click at [393, 98] on div "(MP3, AAC, WAV, [MEDICAL_DATA], AIFF, OGG)" at bounding box center [412, 99] width 128 height 9
click at [0, 0] on input "Upload File (MP3, AAC, WAV, [MEDICAL_DATA], AIFF, OGG)" at bounding box center [0, 0] width 0 height 0
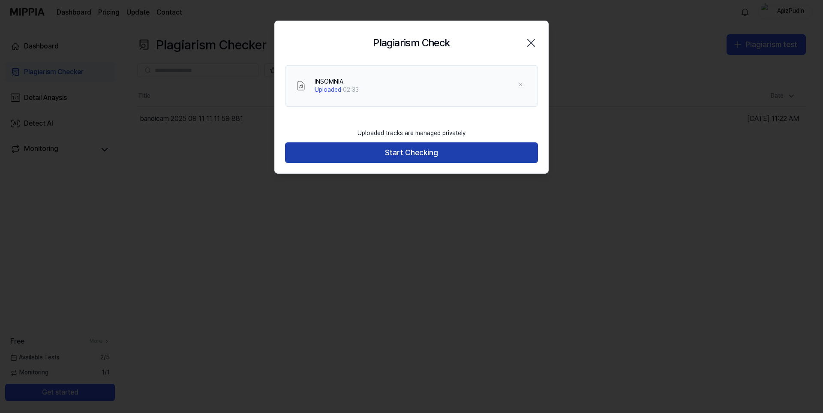
click at [490, 155] on button "Start Checking" at bounding box center [411, 152] width 253 height 21
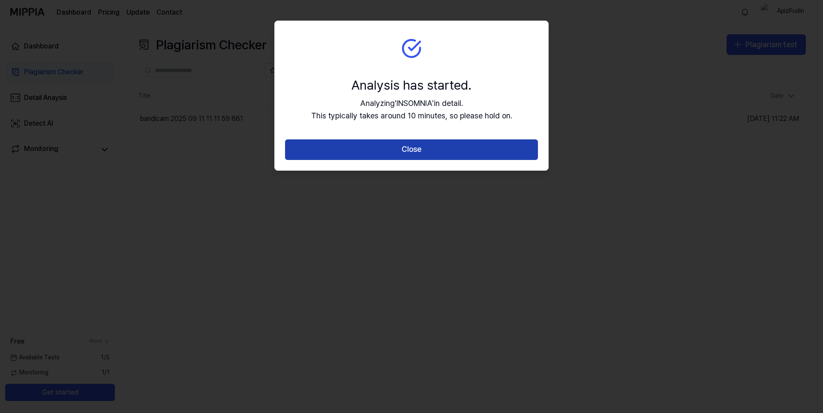
click at [490, 155] on button "Close" at bounding box center [411, 149] width 253 height 21
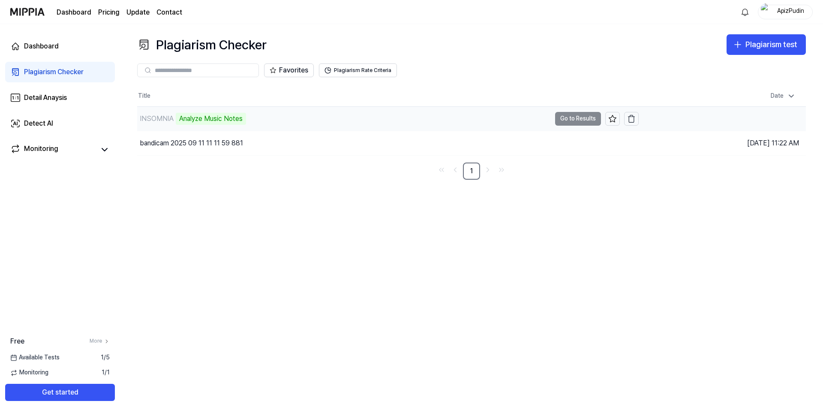
click at [267, 120] on div "INSOMNIA Analyze Music Notes" at bounding box center [344, 119] width 414 height 24
click at [48, 124] on div "Detect AI" at bounding box center [38, 123] width 29 height 10
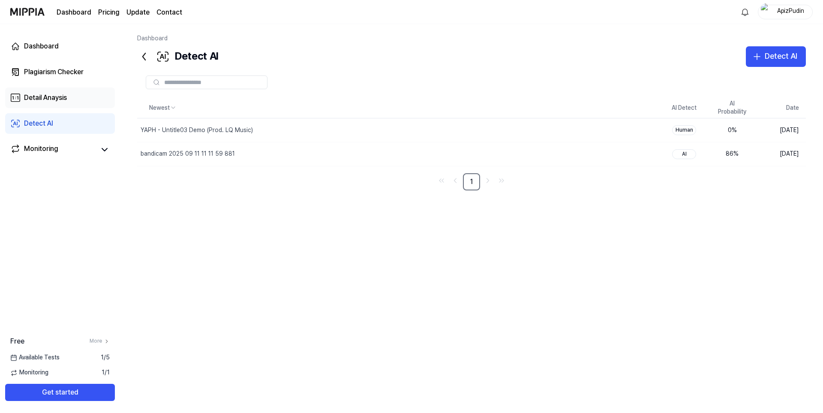
click at [54, 102] on div "Detail Anaysis" at bounding box center [45, 98] width 43 height 10
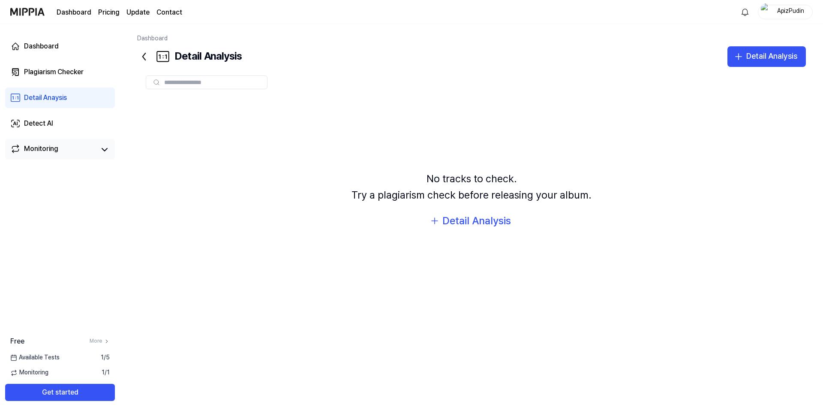
click at [60, 147] on link "Monitoring" at bounding box center [53, 150] width 86 height 12
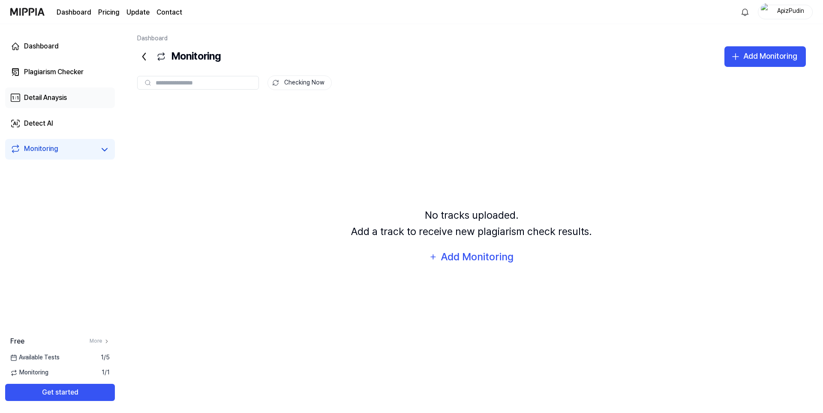
click at [54, 96] on div "Detail Anaysis" at bounding box center [45, 98] width 43 height 10
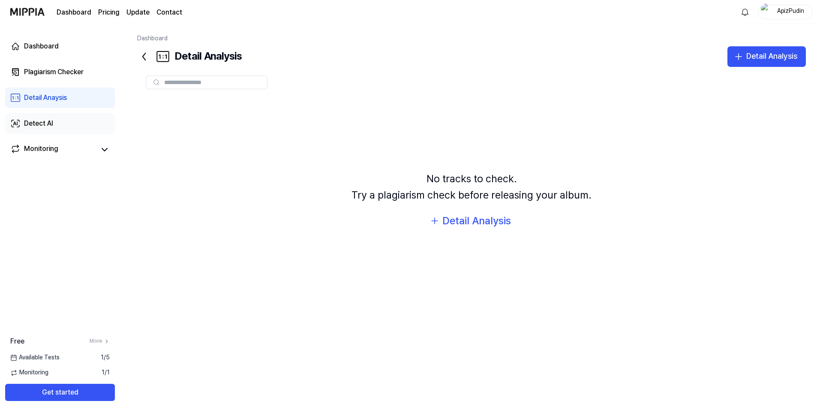
click at [56, 123] on link "Detect AI" at bounding box center [60, 123] width 110 height 21
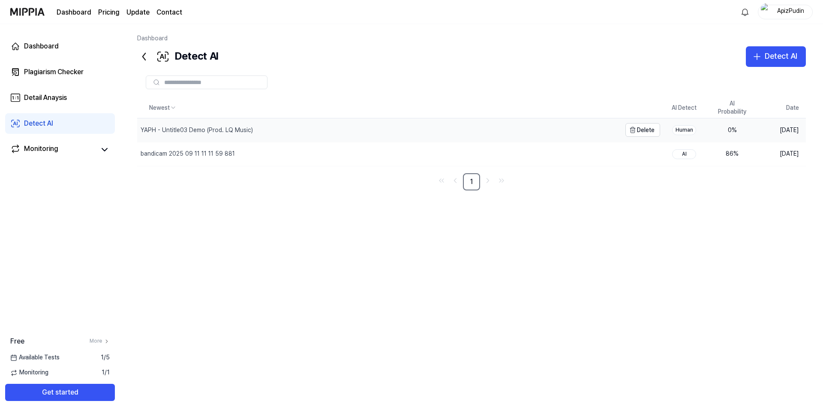
click at [368, 135] on div "YAPH - Untitle03 Demo (Prod. LQ Music)" at bounding box center [379, 130] width 484 height 24
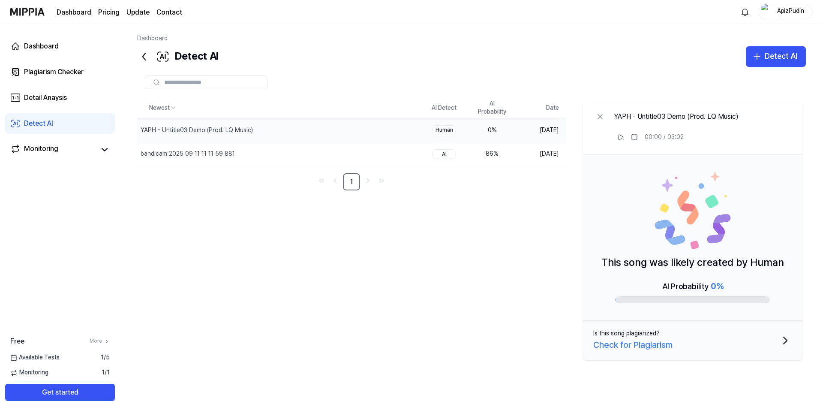
click at [743, 347] on button "Is this song plagiarized? Check for Plagiarism" at bounding box center [692, 340] width 219 height 39
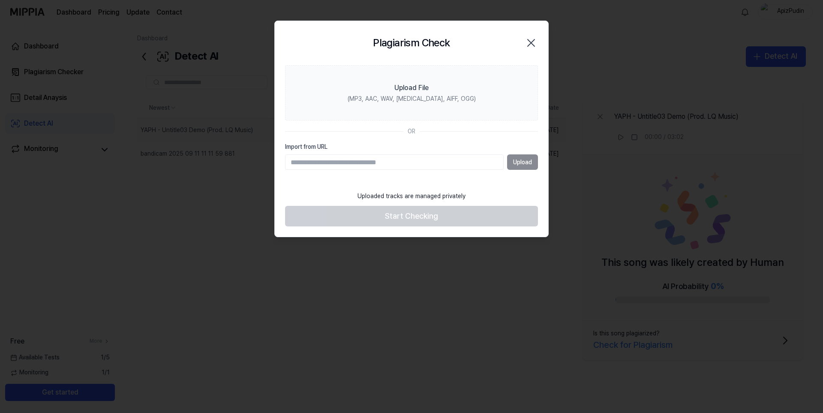
click at [532, 42] on icon "button" at bounding box center [531, 43] width 14 height 14
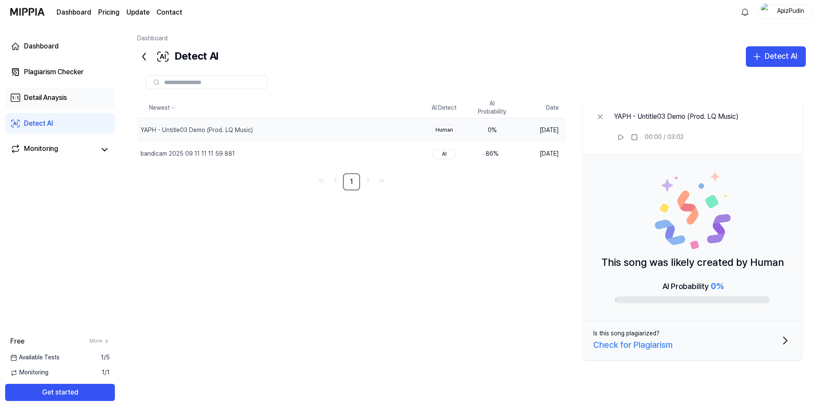
click at [62, 93] on div "Detail Anaysis" at bounding box center [45, 98] width 43 height 10
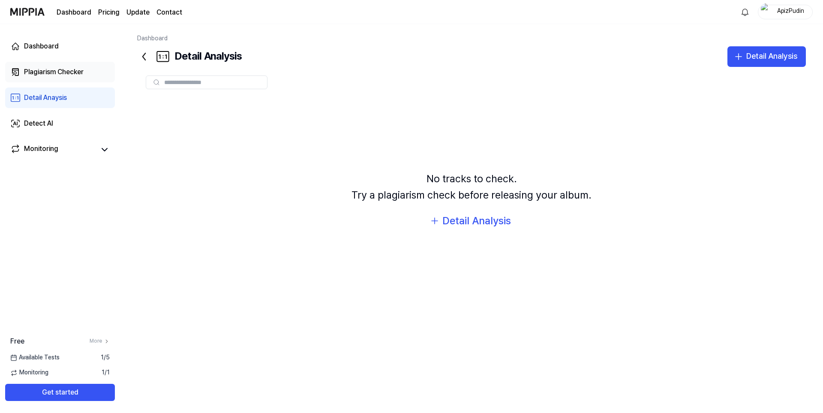
click at [63, 71] on div "Plagiarism Checker" at bounding box center [54, 72] width 60 height 10
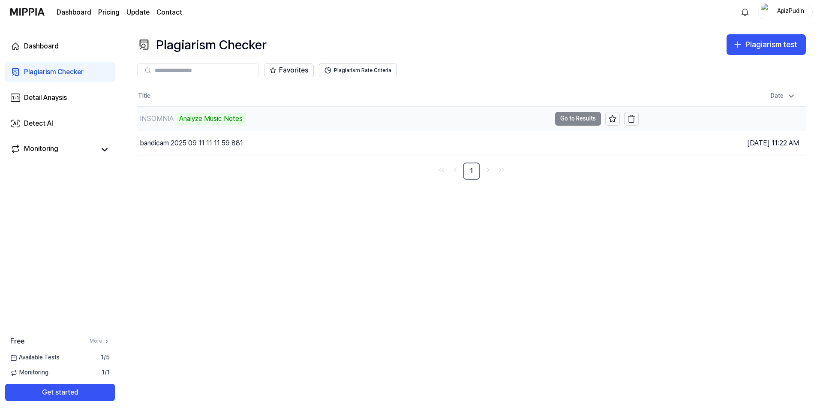
click at [282, 121] on div "INSOMNIA Analyze Music Notes" at bounding box center [344, 119] width 414 height 24
click at [162, 117] on div "INSOMNIA" at bounding box center [157, 119] width 34 height 10
click at [583, 119] on button "Go to Results" at bounding box center [578, 119] width 46 height 14
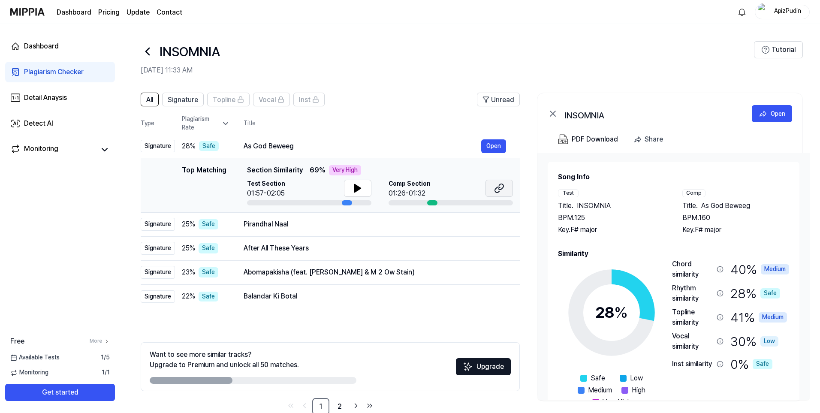
click at [500, 185] on icon at bounding box center [499, 188] width 10 height 10
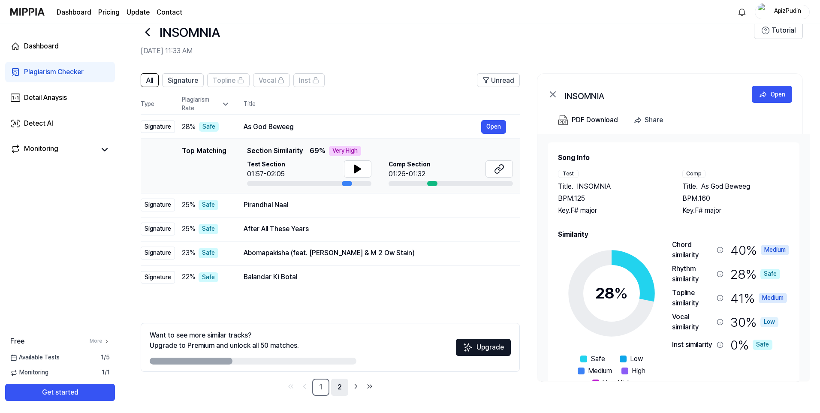
click at [332, 385] on link "2" at bounding box center [339, 387] width 17 height 17
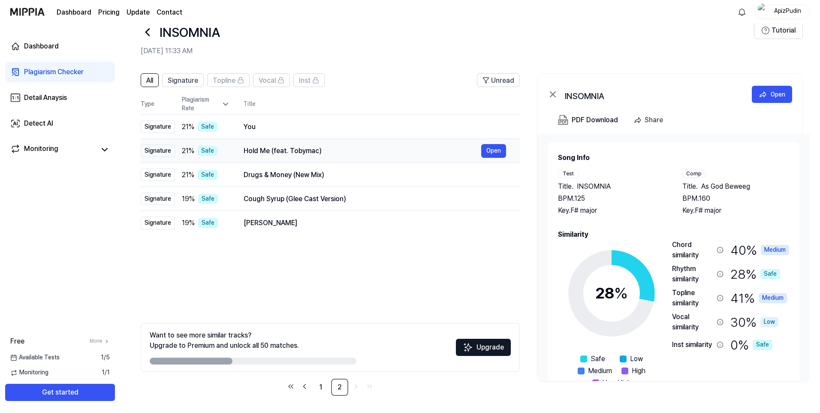
click at [343, 150] on div "Hold Me (feat. Tobymac)" at bounding box center [361, 151] width 237 height 10
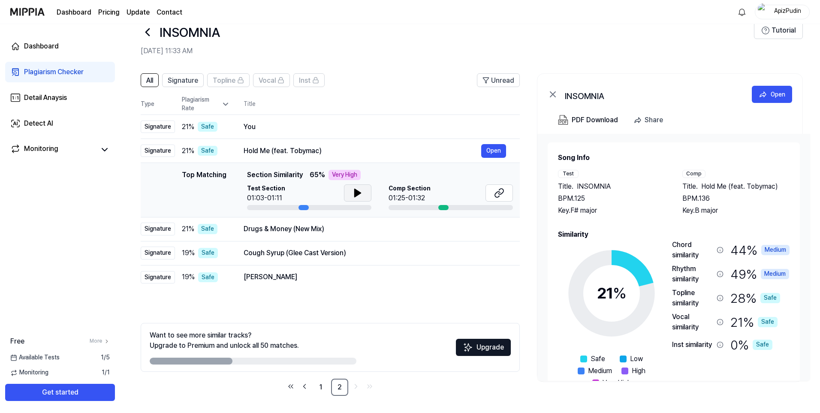
click at [362, 192] on icon at bounding box center [357, 193] width 10 height 10
click at [503, 194] on icon at bounding box center [499, 193] width 10 height 10
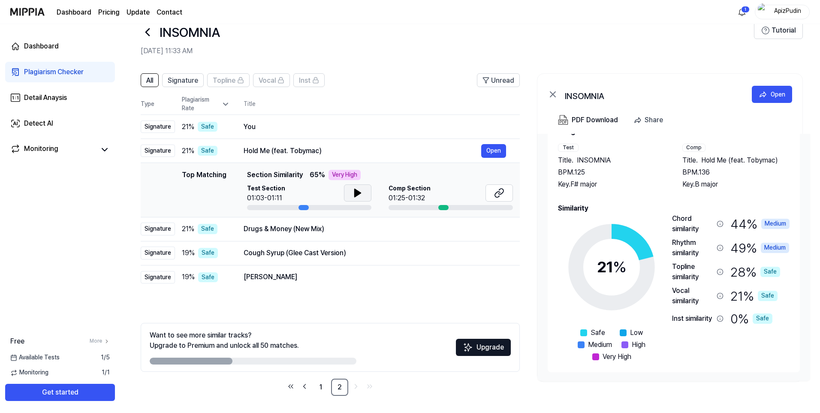
click at [774, 219] on div "Medium" at bounding box center [775, 224] width 28 height 10
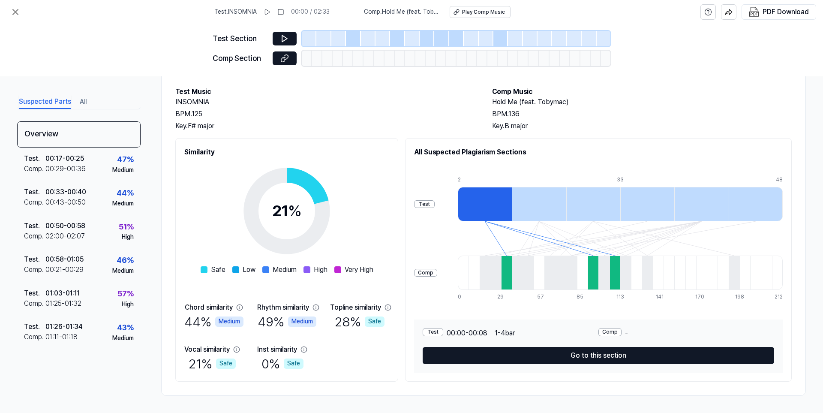
scroll to position [0, 0]
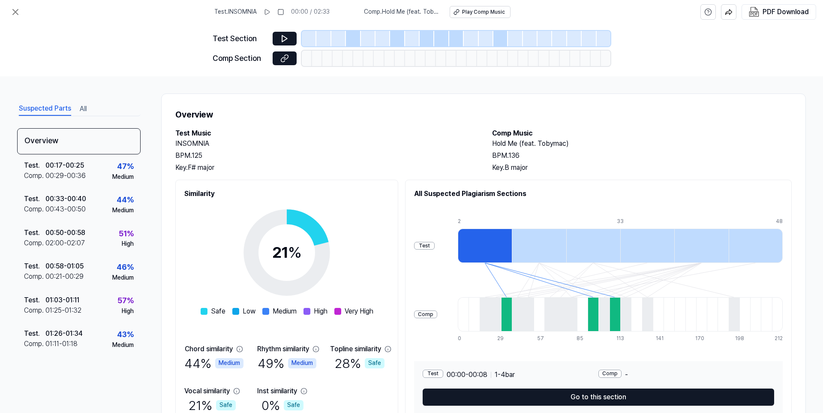
click at [285, 47] on div "Test Section Comp Section" at bounding box center [412, 50] width 398 height 52
click at [285, 42] on icon at bounding box center [284, 38] width 9 height 9
click at [282, 40] on icon at bounding box center [284, 39] width 5 height 6
click at [284, 34] on icon at bounding box center [284, 38] width 9 height 9
click at [270, 13] on icon at bounding box center [267, 12] width 7 height 7
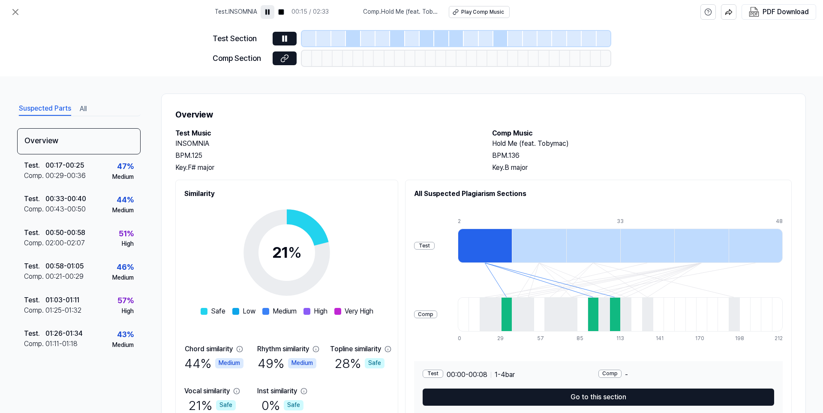
click at [309, 42] on div at bounding box center [309, 38] width 15 height 15
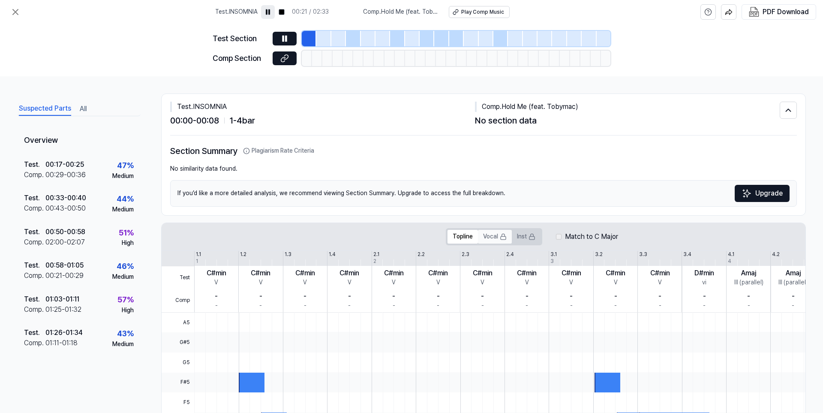
click at [491, 235] on button "Vocal" at bounding box center [495, 237] width 34 height 14
